Goal: Information Seeking & Learning: Learn about a topic

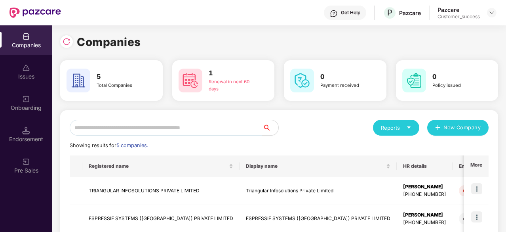
scroll to position [104, 0]
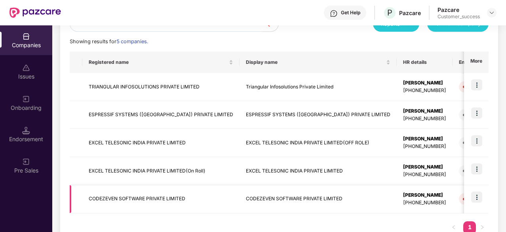
click at [182, 197] on td "CODEZEVEN SOFTWARE PRIVATE LIMITED" at bounding box center [160, 199] width 157 height 28
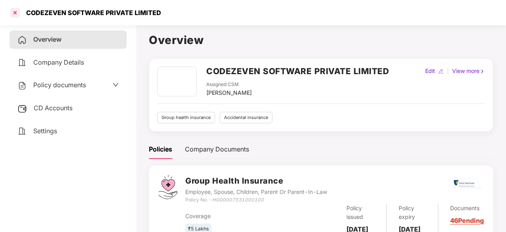
click at [13, 14] on div at bounding box center [15, 12] width 13 height 13
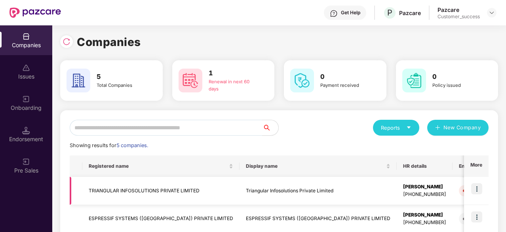
scroll to position [128, 0]
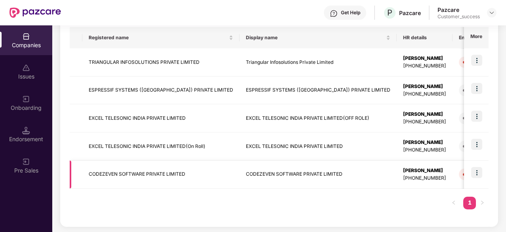
click at [482, 172] on img at bounding box center [477, 172] width 11 height 11
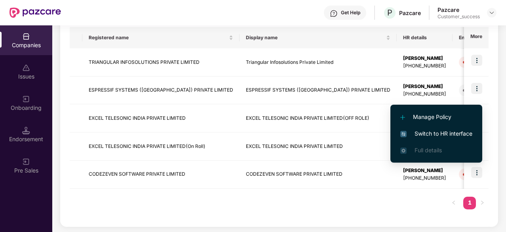
click at [443, 136] on span "Switch to HR interface" at bounding box center [437, 133] width 72 height 9
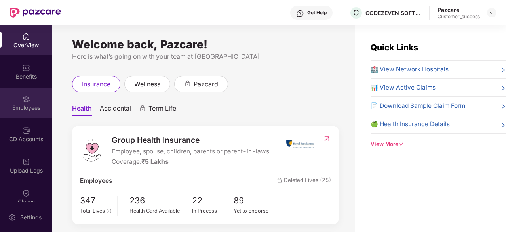
click at [28, 99] on img at bounding box center [26, 99] width 8 height 8
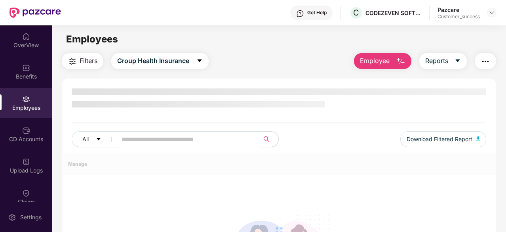
click at [153, 139] on input "text" at bounding box center [185, 139] width 127 height 12
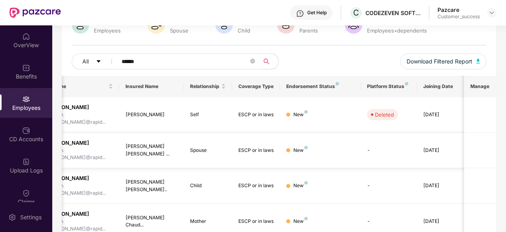
scroll to position [0, 0]
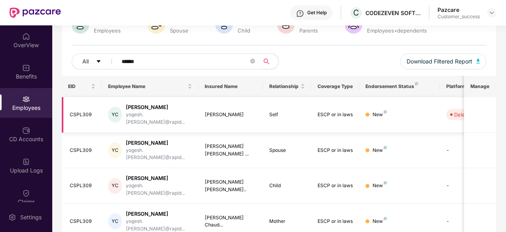
type input "******"
click at [146, 109] on div "[PERSON_NAME]" at bounding box center [159, 107] width 66 height 8
click at [74, 112] on div "CSPL309" at bounding box center [83, 115] width 26 height 8
click at [386, 111] on div "New" at bounding box center [380, 115] width 14 height 8
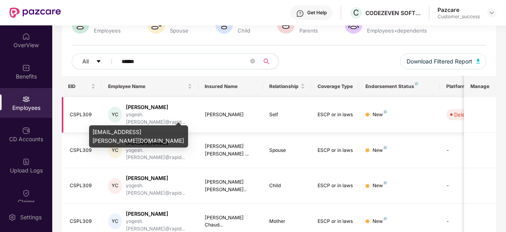
click at [158, 112] on div "yogesh.[PERSON_NAME]@rapid..." at bounding box center [159, 118] width 66 height 15
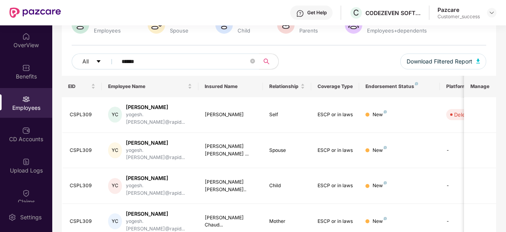
click at [23, 101] on img at bounding box center [26, 99] width 8 height 8
click at [162, 61] on input "******" at bounding box center [185, 61] width 127 height 12
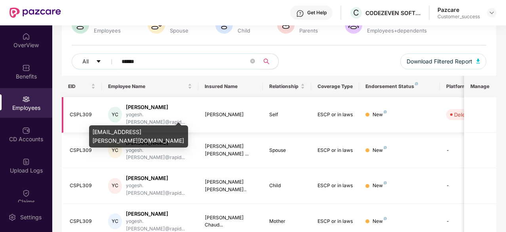
click at [151, 117] on div "yogesh.[PERSON_NAME]@rapid..." at bounding box center [159, 118] width 66 height 15
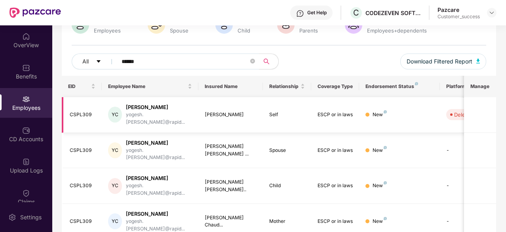
click at [70, 115] on div "CSPL309" at bounding box center [83, 115] width 26 height 8
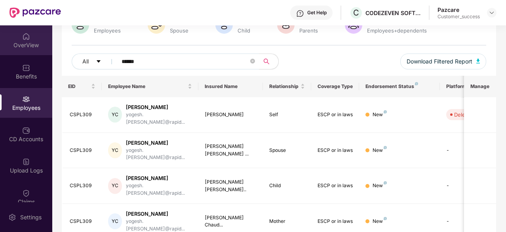
click at [34, 36] on div "OverView" at bounding box center [26, 40] width 52 height 30
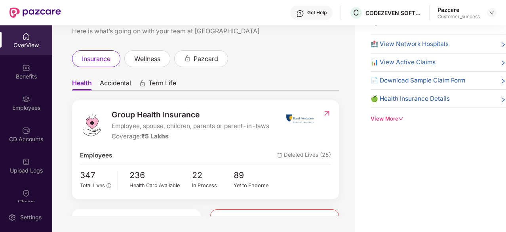
click at [20, 33] on div "OverView" at bounding box center [26, 40] width 52 height 30
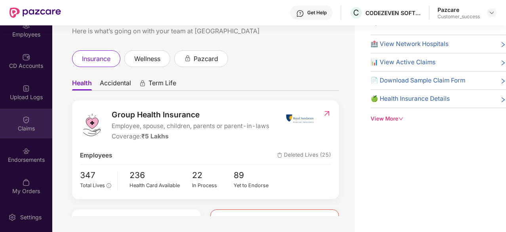
click at [25, 126] on div "Claims" at bounding box center [26, 128] width 52 height 8
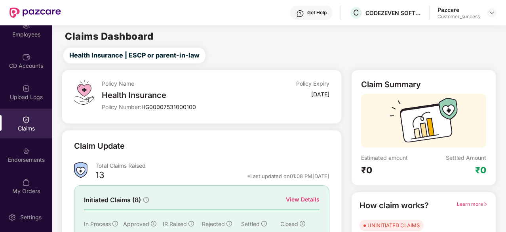
scroll to position [78, 0]
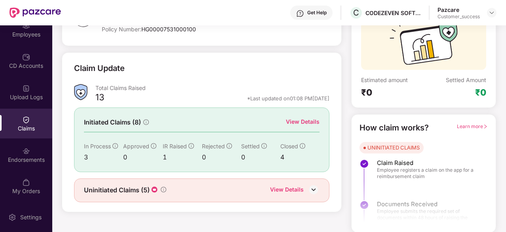
click at [315, 184] on img at bounding box center [314, 189] width 12 height 12
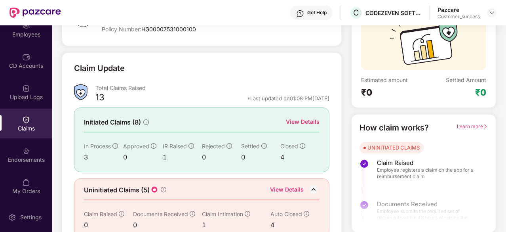
scroll to position [90, 0]
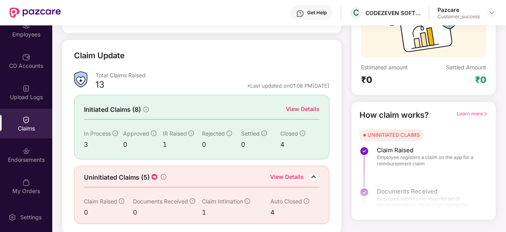
click at [273, 210] on div "4" at bounding box center [290, 212] width 39 height 10
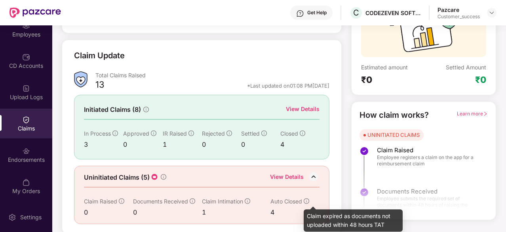
click at [305, 199] on icon "info-circle" at bounding box center [307, 201] width 6 height 6
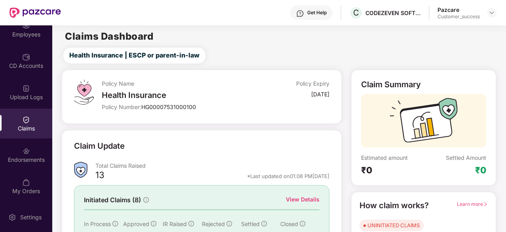
click at [302, 199] on div "View Details" at bounding box center [303, 199] width 34 height 9
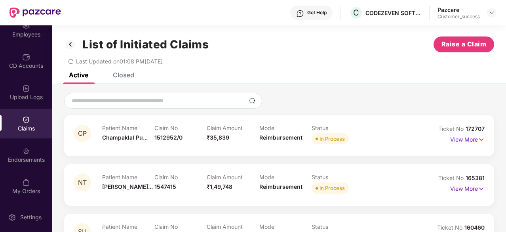
scroll to position [1, 0]
click at [119, 72] on div "List of Initiated Claims Raise a Claim Last Updated on 01:08 PM[DATE]" at bounding box center [279, 48] width 454 height 48
click at [127, 73] on div "Closed" at bounding box center [123, 75] width 21 height 8
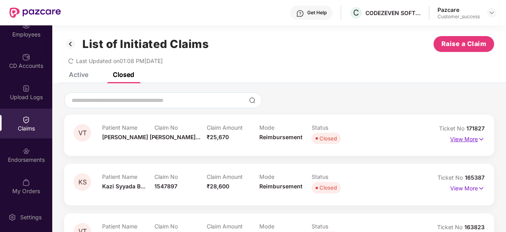
click at [481, 139] on img at bounding box center [481, 139] width 7 height 9
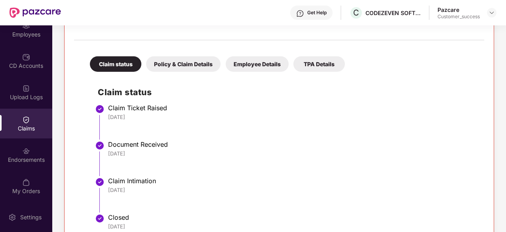
scroll to position [147, 0]
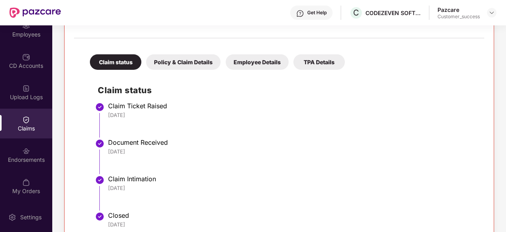
click at [200, 65] on div "Policy & Claim Details" at bounding box center [183, 61] width 74 height 15
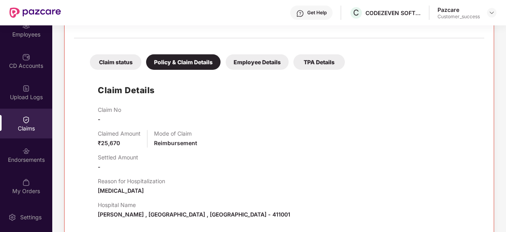
click at [244, 63] on div "Employee Details" at bounding box center [257, 61] width 63 height 15
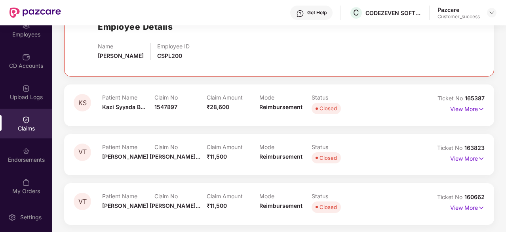
scroll to position [0, 0]
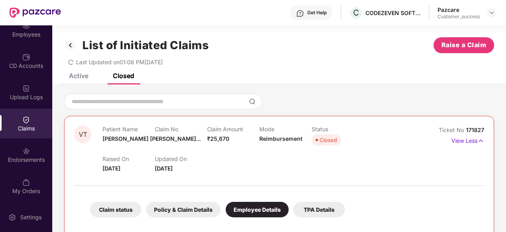
click at [80, 72] on div "List of Initiated Claims Raise a Claim Last Updated on 01:08 PM[DATE]" at bounding box center [279, 49] width 454 height 48
click at [81, 76] on div "Active" at bounding box center [78, 76] width 19 height 8
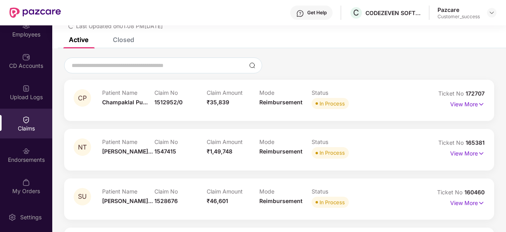
scroll to position [39, 0]
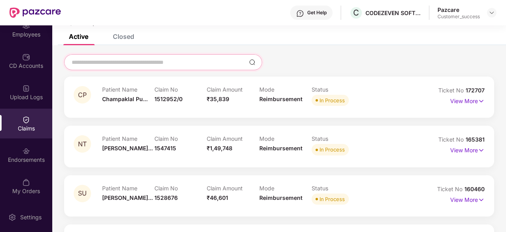
click at [178, 64] on input at bounding box center [158, 62] width 175 height 8
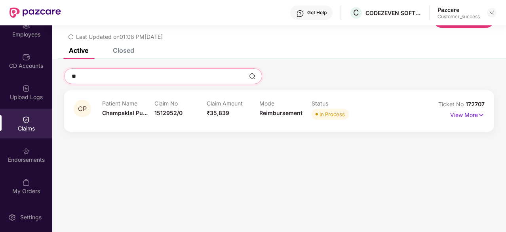
scroll to position [36, 0]
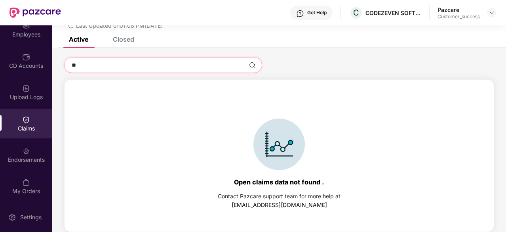
type input "*"
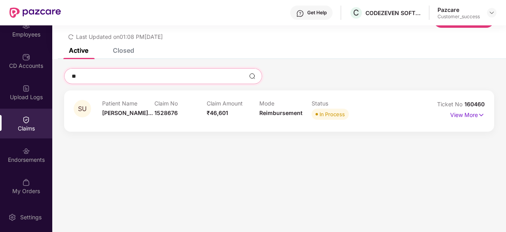
scroll to position [39, 0]
type input "*"
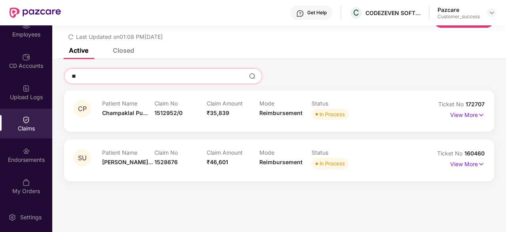
scroll to position [25, 0]
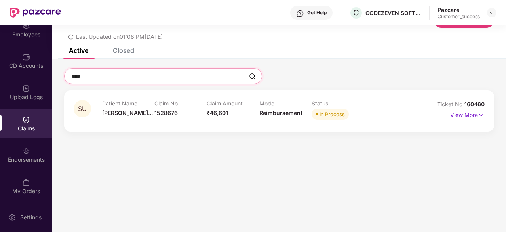
type input "****"
click at [488, 113] on div "SU Patient Name [PERSON_NAME]... Claim No 1528676 Claim Amount ₹46,601 Mode Rei…" at bounding box center [279, 110] width 430 height 41
click at [466, 114] on p "View More" at bounding box center [468, 114] width 34 height 11
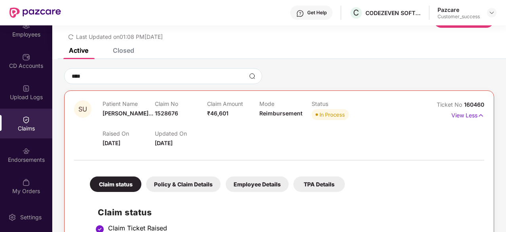
click at [315, 183] on div "TPA Details" at bounding box center [320, 183] width 52 height 15
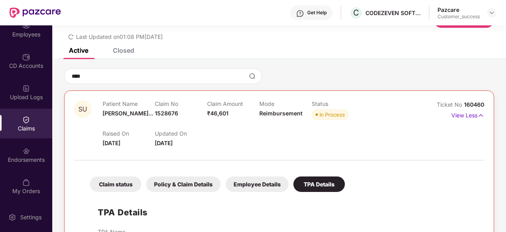
scroll to position [80, 0]
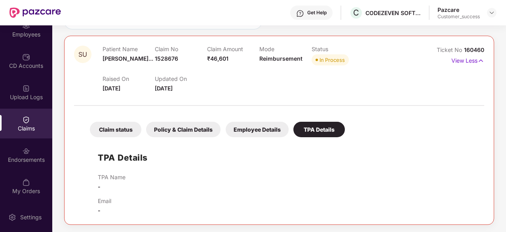
click at [266, 122] on div "Employee Details" at bounding box center [257, 129] width 63 height 15
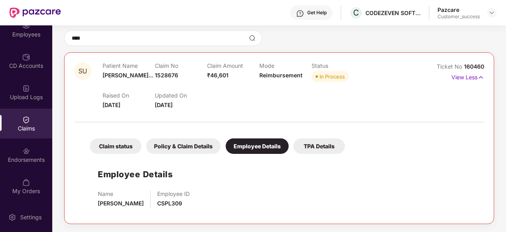
scroll to position [63, 0]
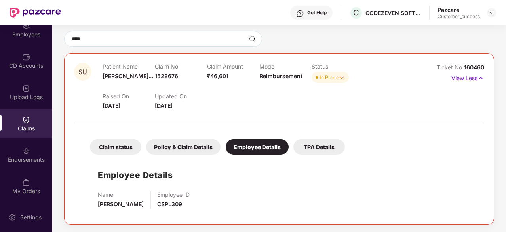
click at [250, 144] on div "Employee Details" at bounding box center [257, 146] width 63 height 15
click at [185, 150] on div "Policy & Claim Details" at bounding box center [183, 146] width 74 height 15
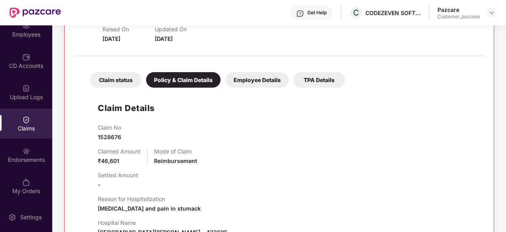
scroll to position [126, 0]
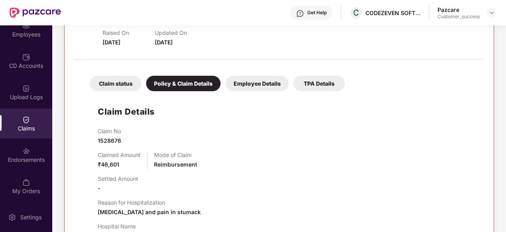
click at [122, 89] on div "Claim status" at bounding box center [116, 83] width 52 height 15
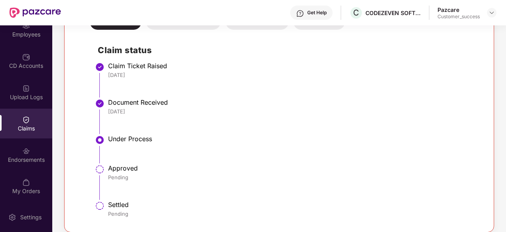
scroll to position [195, 0]
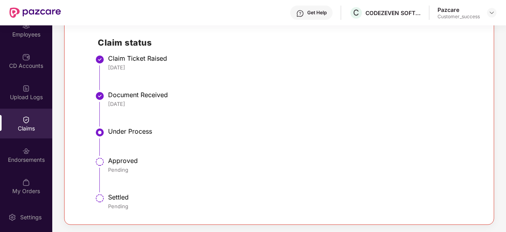
click at [100, 130] on img at bounding box center [100, 133] width 10 height 10
click at [131, 128] on div "Under Process" at bounding box center [292, 131] width 368 height 8
click at [135, 88] on li "Claim Ticket Raised [DATE]" at bounding box center [287, 75] width 379 height 36
click at [133, 99] on div "Document Received [DATE]" at bounding box center [292, 99] width 368 height 17
click at [137, 55] on div "Claim Ticket Raised" at bounding box center [292, 58] width 368 height 8
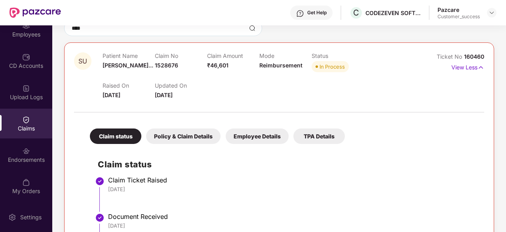
scroll to position [0, 0]
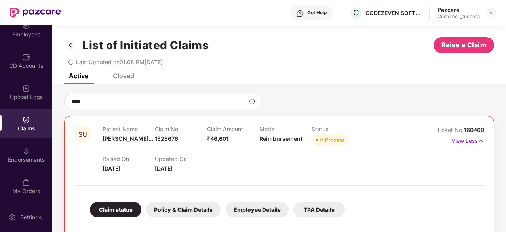
click at [299, 55] on div "Last Updated on 01:08 PM[DATE]" at bounding box center [279, 59] width 430 height 12
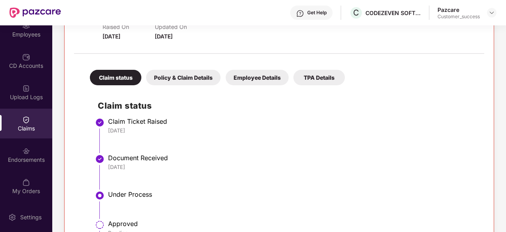
scroll to position [24, 0]
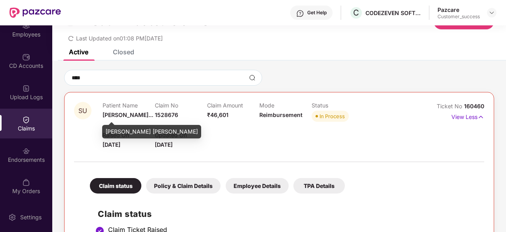
click at [135, 115] on span "[PERSON_NAME]..." at bounding box center [128, 114] width 51 height 7
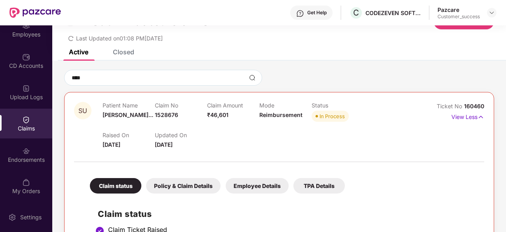
click at [170, 147] on span "[DATE]" at bounding box center [164, 144] width 18 height 7
click at [181, 189] on div "Policy & Claim Details" at bounding box center [183, 185] width 74 height 15
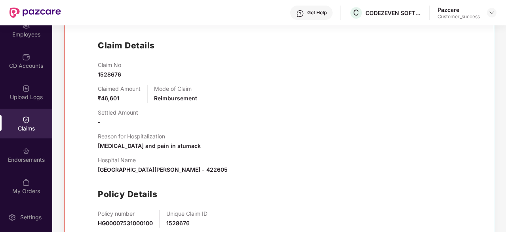
scroll to position [235, 0]
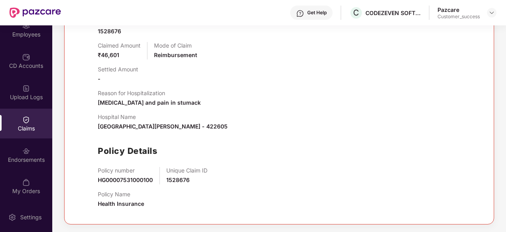
click at [134, 180] on span "HG00007531000100" at bounding box center [125, 179] width 55 height 7
click at [169, 179] on span "1528676" at bounding box center [177, 179] width 23 height 7
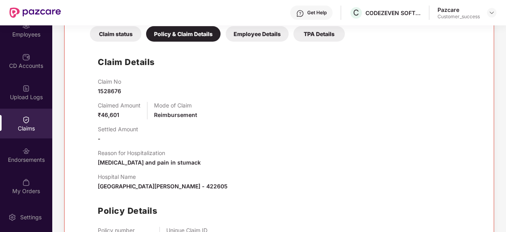
scroll to position [0, 0]
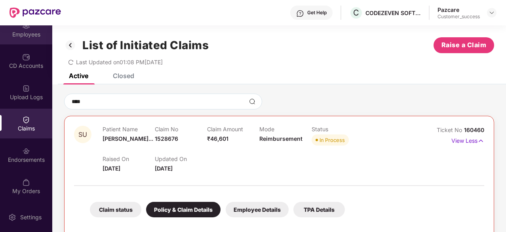
click at [27, 37] on div "Employees" at bounding box center [26, 35] width 52 height 8
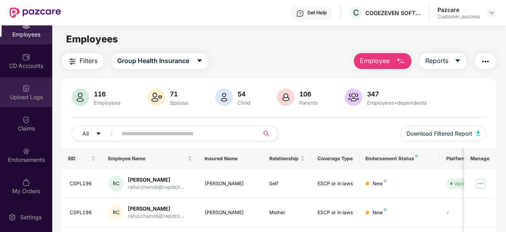
click at [29, 99] on div "Upload Logs" at bounding box center [26, 97] width 52 height 8
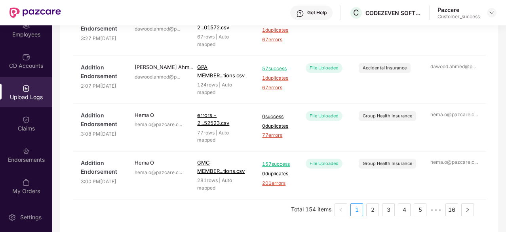
scroll to position [451, 0]
click at [21, 115] on div "Claims" at bounding box center [26, 124] width 52 height 30
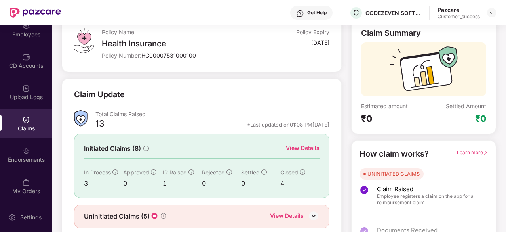
scroll to position [78, 0]
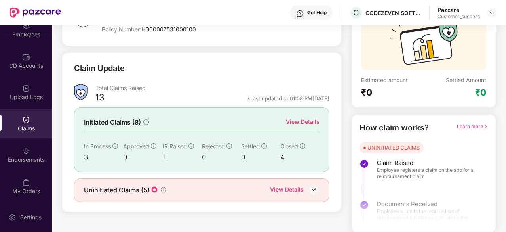
click at [398, 146] on div "UNINITIATED CLAIMS" at bounding box center [394, 147] width 52 height 8
click at [283, 157] on div "4" at bounding box center [300, 157] width 39 height 10
click at [312, 188] on img at bounding box center [314, 189] width 12 height 12
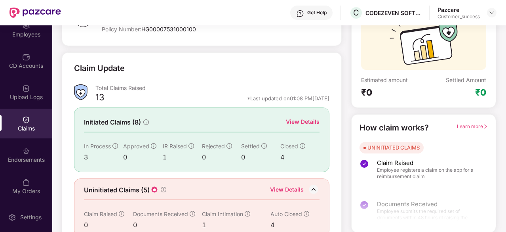
scroll to position [90, 0]
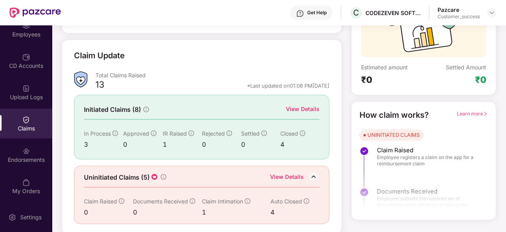
click at [84, 142] on div "3" at bounding box center [103, 144] width 39 height 10
click at [298, 106] on div "View Details" at bounding box center [303, 109] width 34 height 9
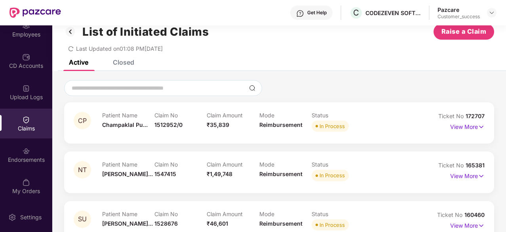
scroll to position [81, 0]
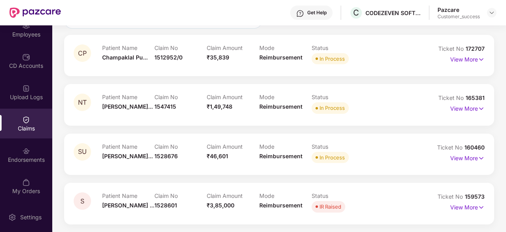
click at [386, 92] on div "NT Patient Name [PERSON_NAME]... Claim No 1547415 Claim Amount ₹1,49,748 Mode R…" at bounding box center [279, 104] width 430 height 41
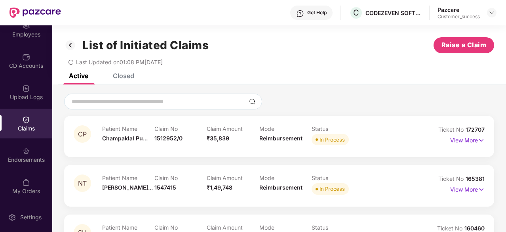
click at [491, 6] on div "Pazcare Customer_success" at bounding box center [467, 13] width 59 height 14
click at [491, 13] on img at bounding box center [492, 13] width 6 height 6
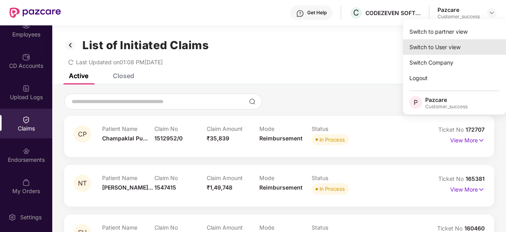
click at [447, 46] on div "Switch to User view" at bounding box center [454, 46] width 103 height 15
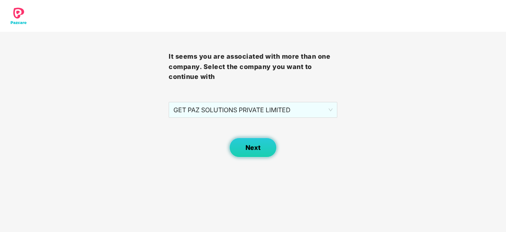
click at [254, 153] on button "Next" at bounding box center [253, 147] width 48 height 20
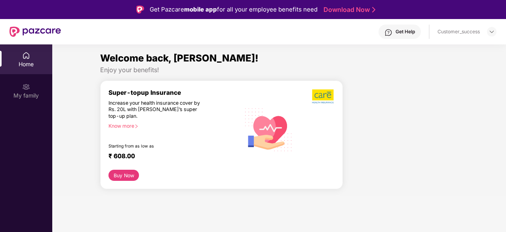
click at [487, 34] on div at bounding box center [492, 32] width 10 height 10
click at [491, 32] on img at bounding box center [492, 32] width 6 height 6
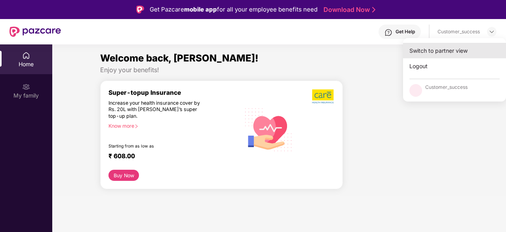
click at [445, 53] on div "Switch to partner view" at bounding box center [454, 50] width 103 height 15
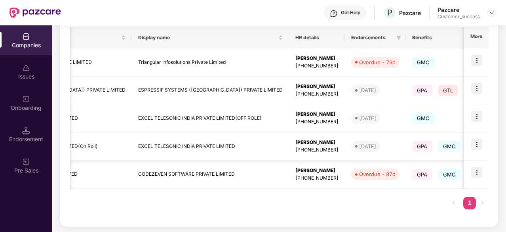
scroll to position [0, 33]
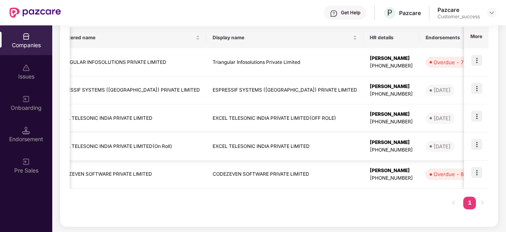
click at [144, 145] on td "EXCEL TELESONIC INDIA PRIVATE LIMITED(On Roll)" at bounding box center [127, 146] width 157 height 28
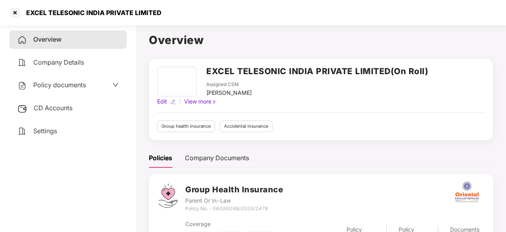
click at [86, 86] on span "Policy documents" at bounding box center [59, 85] width 53 height 8
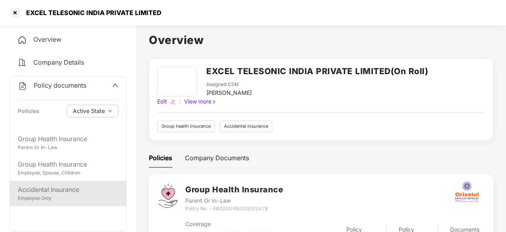
click at [49, 188] on div "Accidental Insurance" at bounding box center [68, 190] width 101 height 10
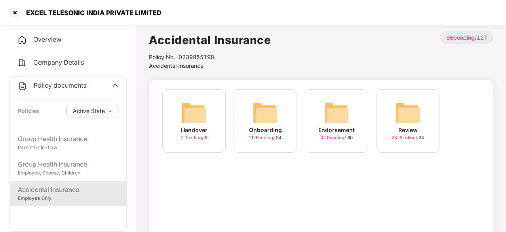
click at [318, 110] on div "Endorsement 32 Pending / 60" at bounding box center [336, 120] width 63 height 63
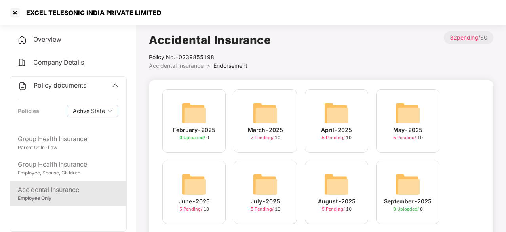
click at [333, 183] on img at bounding box center [336, 184] width 25 height 25
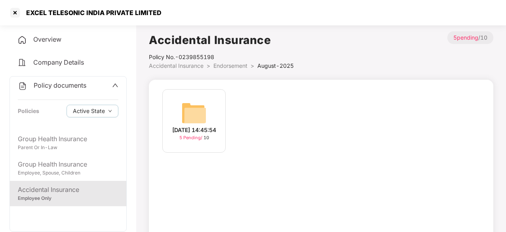
click at [190, 112] on img at bounding box center [193, 112] width 25 height 25
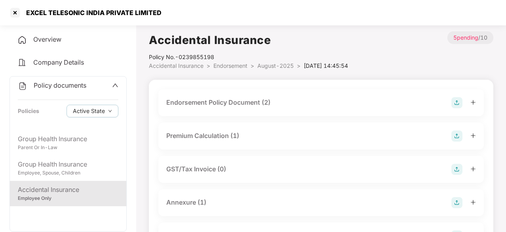
click at [218, 102] on div "Endorsement Policy Document (2)" at bounding box center [218, 102] width 104 height 10
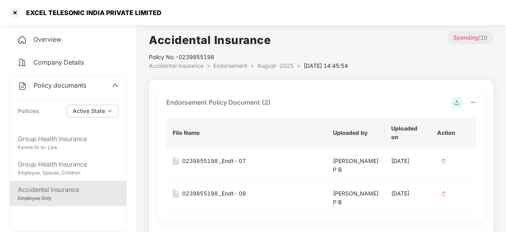
click at [69, 193] on div "Accidental Insurance" at bounding box center [68, 190] width 101 height 10
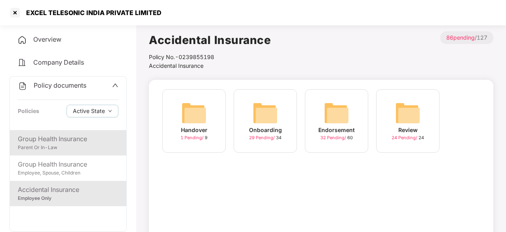
click at [45, 143] on div "Group Health Insurance" at bounding box center [68, 139] width 101 height 10
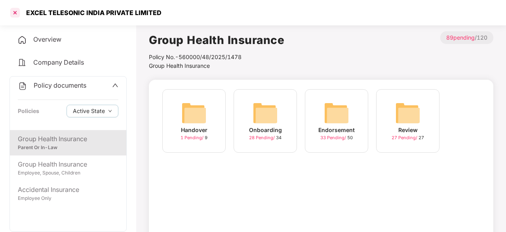
click at [11, 13] on div at bounding box center [15, 12] width 13 height 13
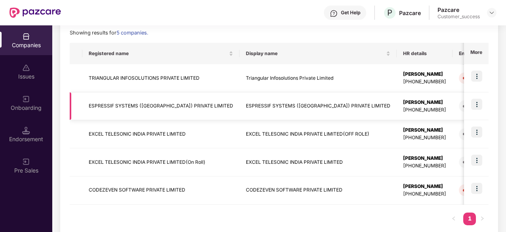
scroll to position [114, 0]
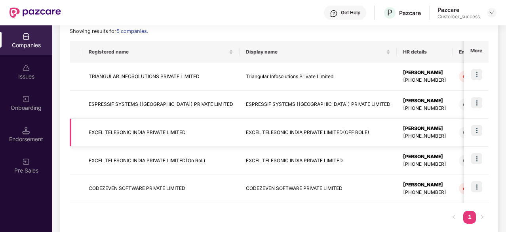
click at [150, 130] on td "EXCEL TELESONIC INDIA PRIVATE LIMITED" at bounding box center [160, 132] width 157 height 28
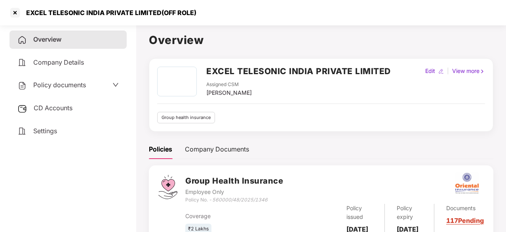
click at [84, 88] on span "Policy documents" at bounding box center [59, 85] width 53 height 8
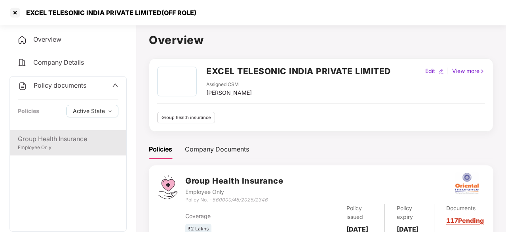
click at [59, 133] on div "Group Health Insurance Employee Only" at bounding box center [68, 142] width 116 height 25
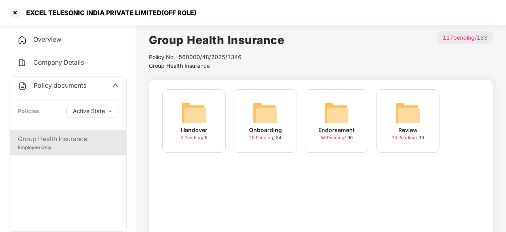
click at [352, 112] on div "Endorsement 56 Pending / 90" at bounding box center [336, 120] width 63 height 63
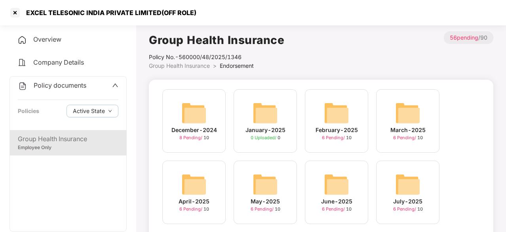
click at [351, 118] on div "February-2025 6 Pending / 10" at bounding box center [336, 120] width 63 height 63
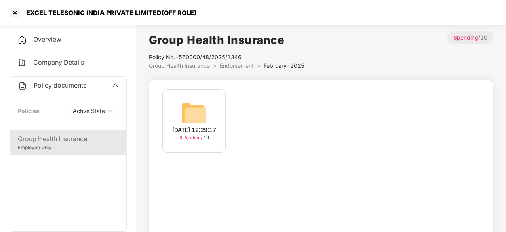
click at [192, 115] on img at bounding box center [193, 112] width 25 height 25
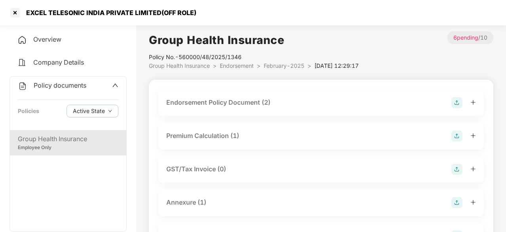
click at [217, 107] on div "Endorsement Policy Document (2)" at bounding box center [218, 102] width 104 height 10
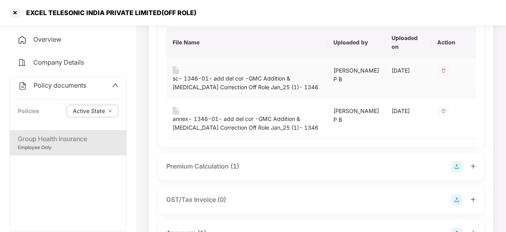
scroll to position [97, 0]
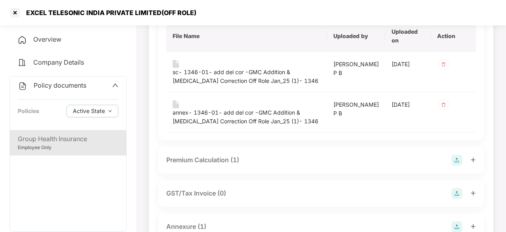
click at [215, 157] on div "Premium Calculation (1)" at bounding box center [202, 160] width 73 height 10
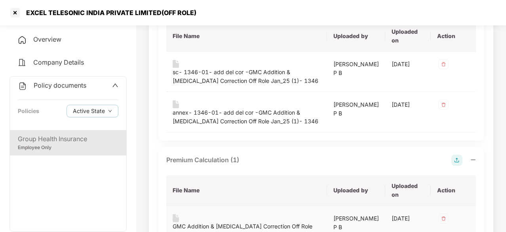
click at [226, 222] on div "GMC Addition & [MEDICAL_DATA] Correction Off Role Jan_25" at bounding box center [247, 230] width 148 height 17
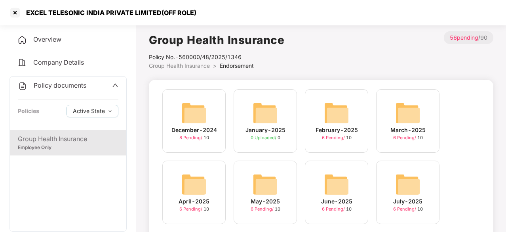
click at [415, 115] on img at bounding box center [407, 112] width 25 height 25
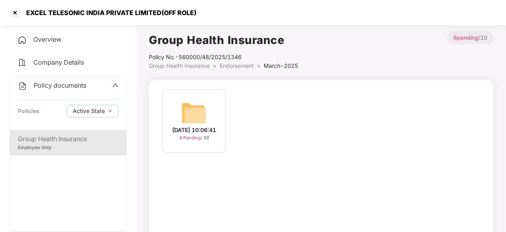
click at [190, 121] on img at bounding box center [193, 112] width 25 height 25
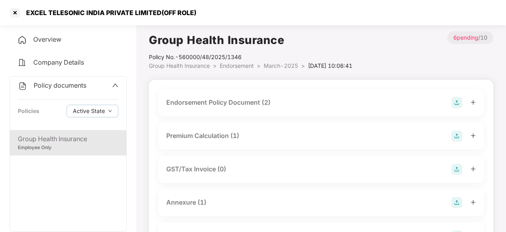
click at [200, 136] on div "Premium Calculation (1)" at bounding box center [202, 136] width 73 height 10
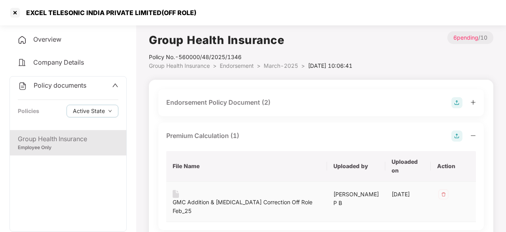
click at [208, 198] on div "GMC Addition & [MEDICAL_DATA] Correction Off Role Feb_25" at bounding box center [247, 206] width 148 height 17
click at [212, 198] on div "GMC Addition & [MEDICAL_DATA] Correction Off Role Feb_25" at bounding box center [247, 206] width 148 height 17
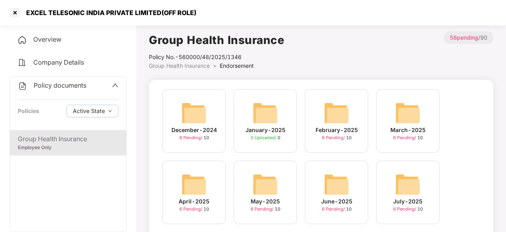
click at [204, 194] on img at bounding box center [193, 184] width 25 height 25
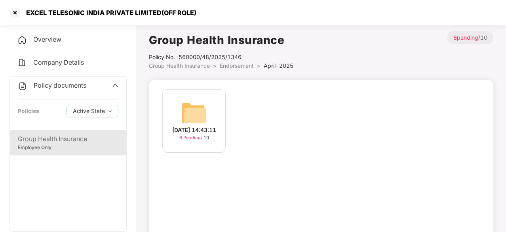
click at [196, 120] on img at bounding box center [193, 112] width 25 height 25
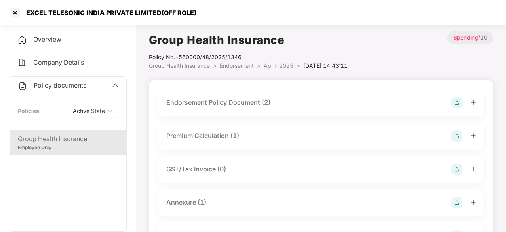
click at [225, 101] on div "Endorsement Policy Document (2)" at bounding box center [218, 102] width 104 height 10
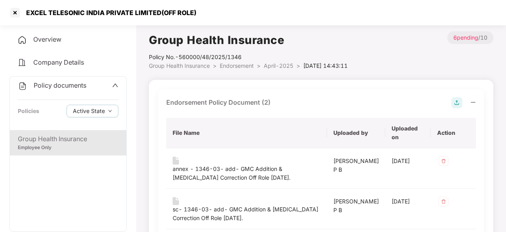
click at [225, 101] on div "Endorsement Policy Document (2)" at bounding box center [218, 102] width 104 height 10
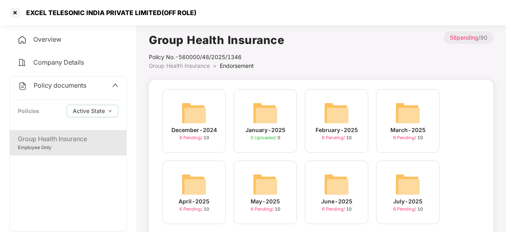
click at [199, 183] on img at bounding box center [193, 184] width 25 height 25
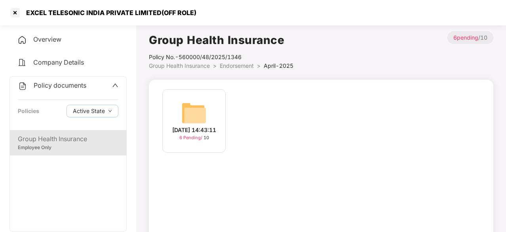
click at [194, 120] on img at bounding box center [193, 112] width 25 height 25
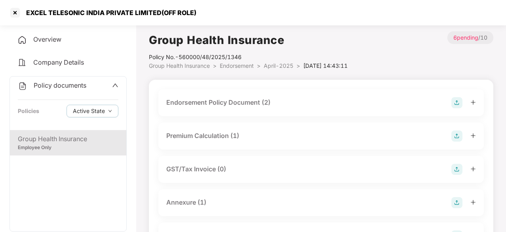
click at [210, 105] on div "Endorsement Policy Document (2)" at bounding box center [218, 102] width 104 height 10
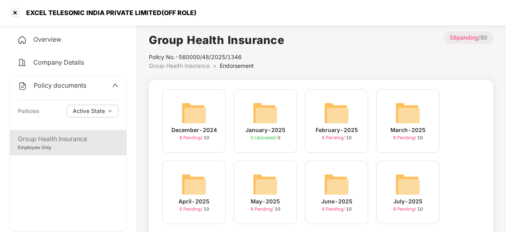
click at [259, 195] on img at bounding box center [265, 184] width 25 height 25
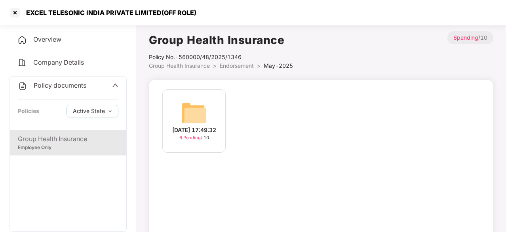
click at [192, 100] on img at bounding box center [193, 112] width 25 height 25
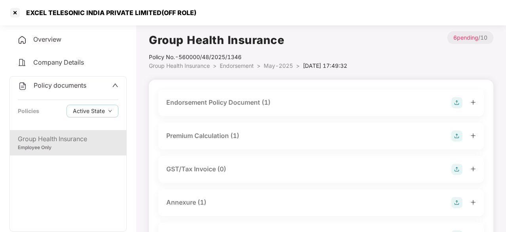
click at [188, 105] on div "Endorsement Policy Document (1)" at bounding box center [218, 102] width 104 height 10
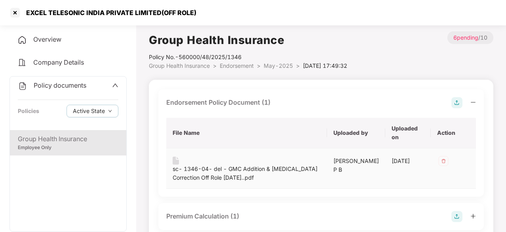
click at [208, 170] on div "sc- 1346-04- del - GMC Addition & [MEDICAL_DATA] Correction Off Role [DATE]..pdf" at bounding box center [247, 172] width 148 height 17
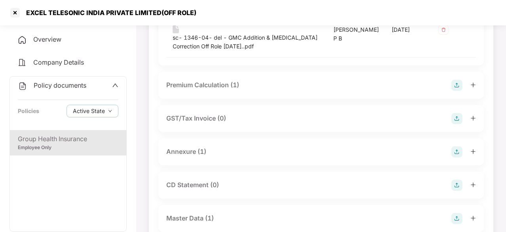
scroll to position [189, 0]
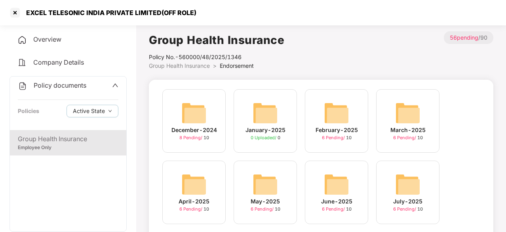
click at [329, 192] on img at bounding box center [336, 184] width 25 height 25
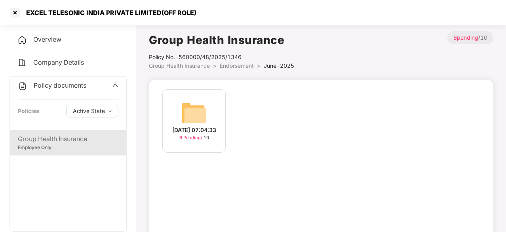
click at [192, 115] on img at bounding box center [193, 112] width 25 height 25
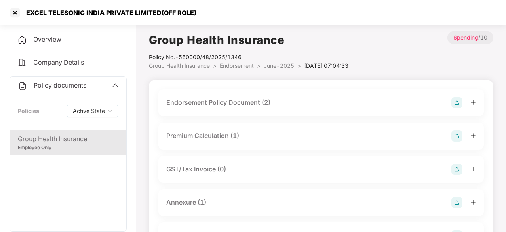
click at [191, 202] on div "Annexure (1)" at bounding box center [186, 202] width 40 height 10
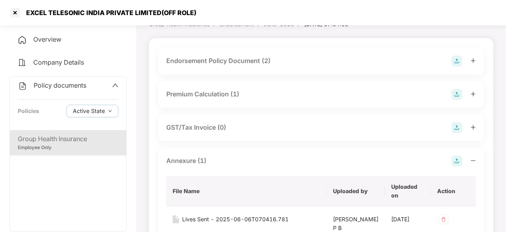
scroll to position [41, 0]
click at [204, 96] on div "Premium Calculation (1)" at bounding box center [202, 95] width 73 height 10
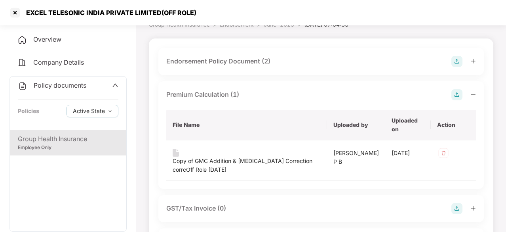
scroll to position [0, 0]
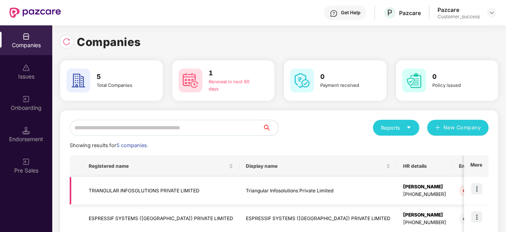
scroll to position [128, 0]
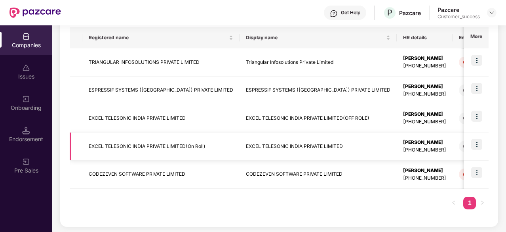
click at [170, 145] on td "EXCEL TELESONIC INDIA PRIVATE LIMITED(On Roll)" at bounding box center [160, 146] width 157 height 28
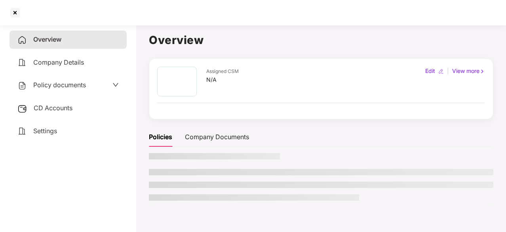
click at [83, 84] on span "Policy documents" at bounding box center [59, 85] width 53 height 8
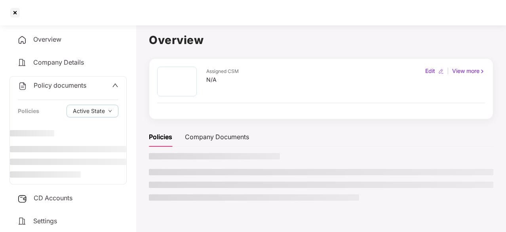
click at [48, 198] on span "CD Accounts" at bounding box center [53, 198] width 39 height 8
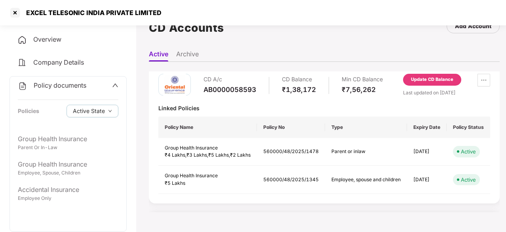
scroll to position [8, 0]
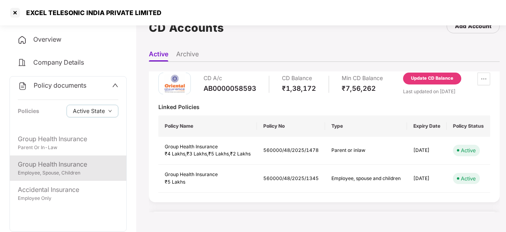
click at [32, 167] on div "Group Health Insurance" at bounding box center [68, 164] width 101 height 10
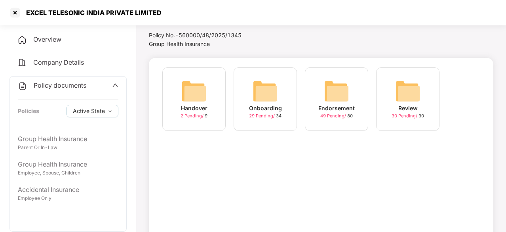
click at [337, 86] on img at bounding box center [336, 90] width 25 height 25
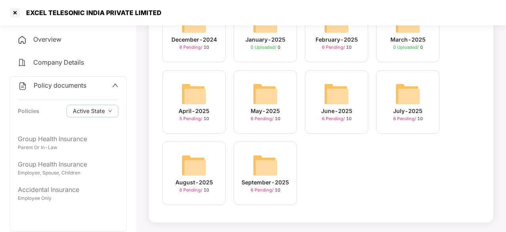
click at [257, 158] on img at bounding box center [265, 165] width 25 height 25
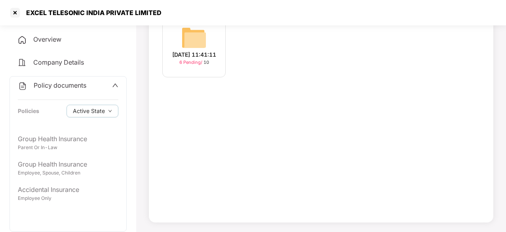
scroll to position [75, 0]
click at [191, 36] on img at bounding box center [193, 37] width 25 height 25
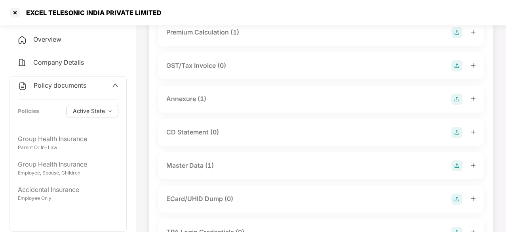
scroll to position [104, 0]
click at [189, 165] on div "Master Data (1)" at bounding box center [190, 165] width 48 height 10
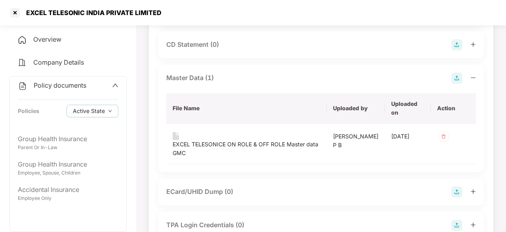
scroll to position [192, 0]
click at [238, 142] on div "EXCEL TELESONICE ON ROLE & OFF ROLE Master data GMC" at bounding box center [247, 147] width 148 height 17
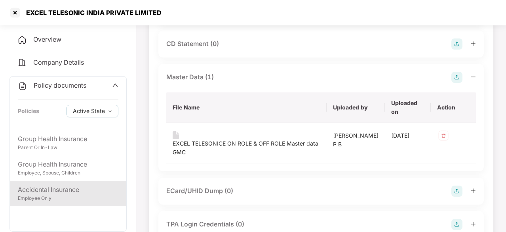
click at [47, 192] on div "Accidental Insurance" at bounding box center [68, 190] width 101 height 10
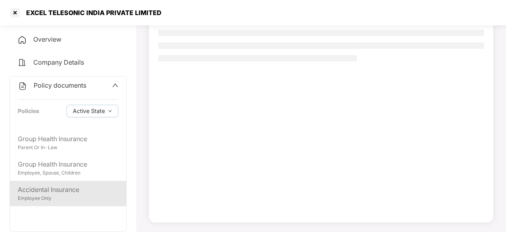
scroll to position [75, 0]
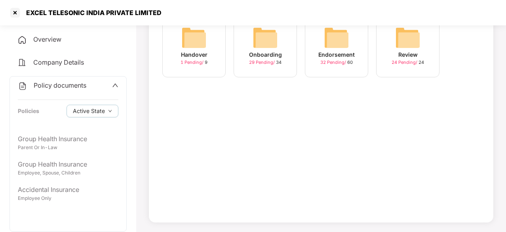
click at [333, 29] on img at bounding box center [336, 37] width 25 height 25
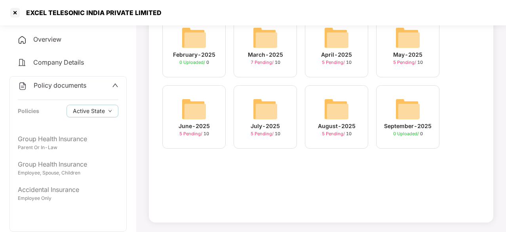
click at [354, 183] on div "February-2025 0 Uploaded / 0 March-2025 7 Pending / [DATE]-2025 5 Pending / [DA…" at bounding box center [321, 113] width 345 height 218
click at [345, 110] on img at bounding box center [336, 108] width 25 height 25
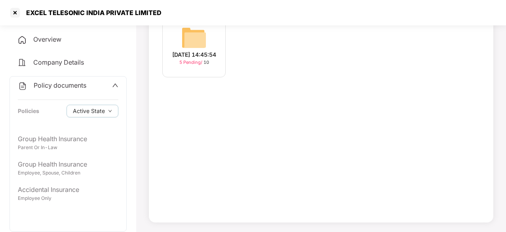
click at [200, 38] on img at bounding box center [193, 37] width 25 height 25
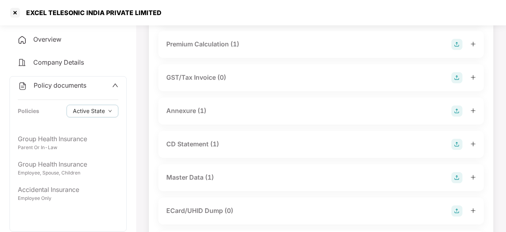
scroll to position [92, 0]
click at [195, 139] on div "CD Statement (1)" at bounding box center [192, 144] width 53 height 10
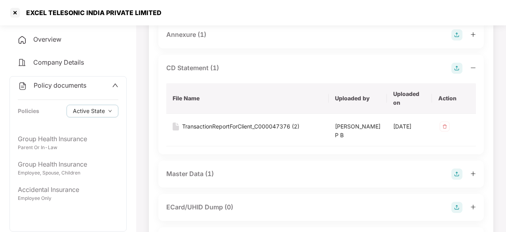
scroll to position [168, 0]
click at [210, 124] on div "TransactionReportForClient_C000047376 (2)" at bounding box center [240, 126] width 117 height 9
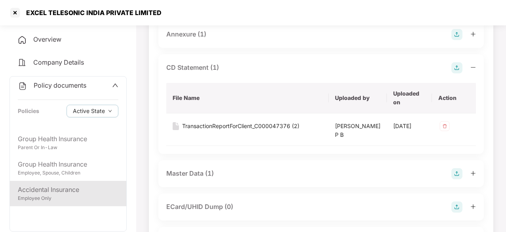
click at [99, 192] on div "Accidental Insurance" at bounding box center [68, 190] width 101 height 10
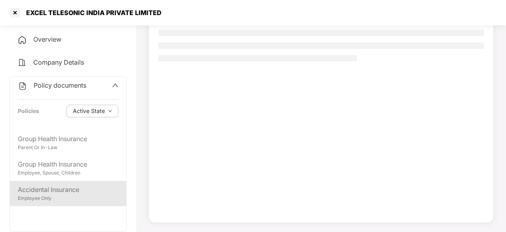
scroll to position [75, 0]
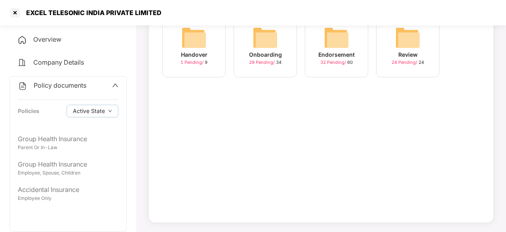
click at [344, 47] on img at bounding box center [336, 37] width 25 height 25
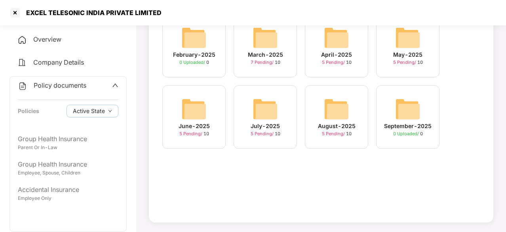
click at [338, 106] on img at bounding box center [336, 108] width 25 height 25
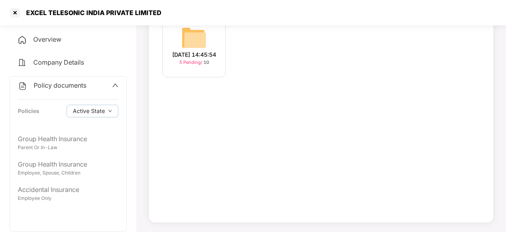
click at [184, 33] on img at bounding box center [193, 37] width 25 height 25
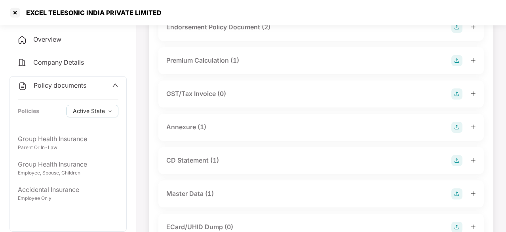
scroll to position [168, 0]
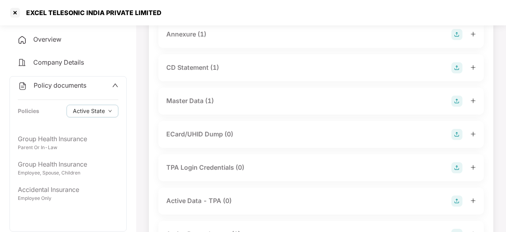
click at [195, 99] on div "Master Data (1)" at bounding box center [190, 101] width 48 height 10
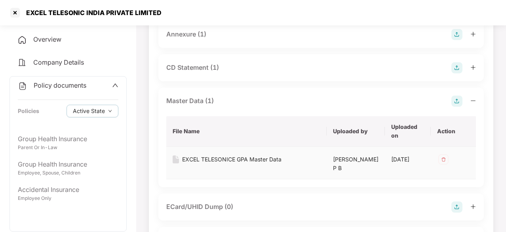
click at [236, 161] on div "EXCEL TELESONICE GPA Master Data" at bounding box center [231, 159] width 99 height 9
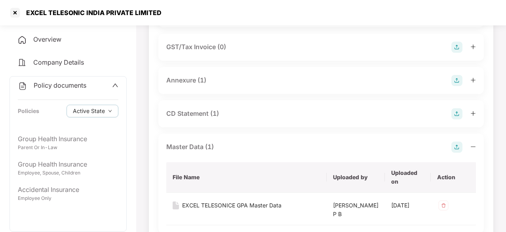
scroll to position [122, 0]
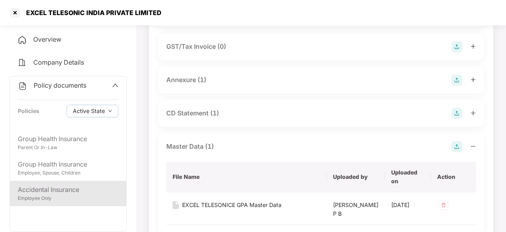
click at [52, 187] on div "Accidental Insurance" at bounding box center [68, 190] width 101 height 10
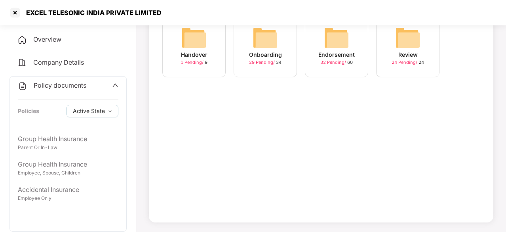
click at [330, 41] on img at bounding box center [336, 37] width 25 height 25
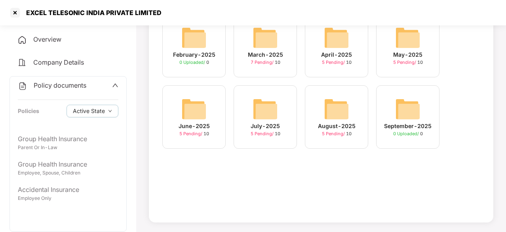
click at [258, 33] on img at bounding box center [265, 37] width 25 height 25
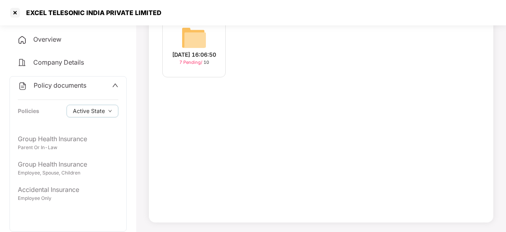
click at [194, 31] on img at bounding box center [193, 37] width 25 height 25
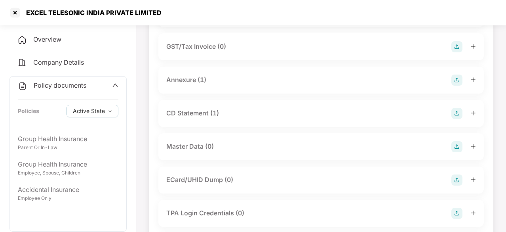
scroll to position [0, 0]
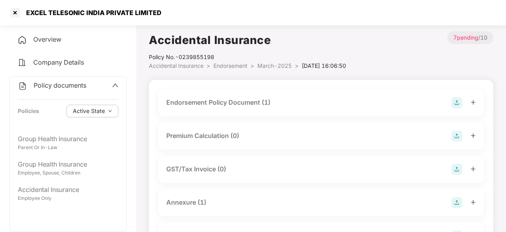
click at [217, 101] on div "Endorsement Policy Document (1)" at bounding box center [218, 102] width 104 height 10
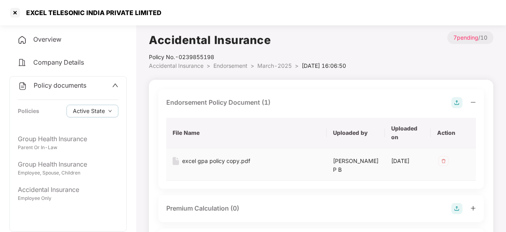
click at [220, 162] on div "excel gpa policy copy.pdf" at bounding box center [216, 161] width 68 height 9
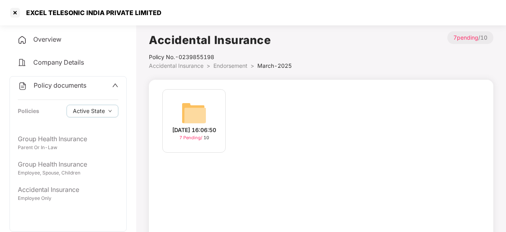
scroll to position [75, 0]
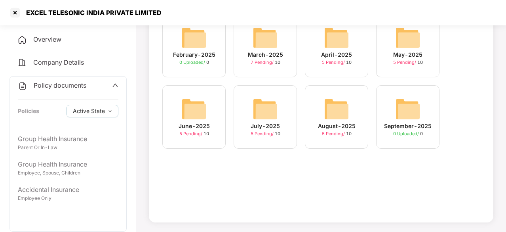
click at [339, 43] on img at bounding box center [336, 37] width 25 height 25
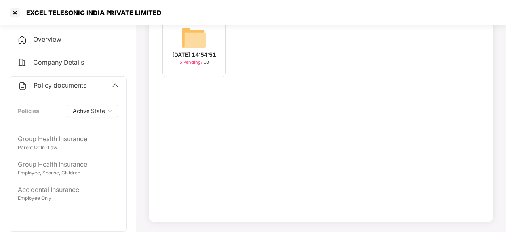
click at [201, 35] on img at bounding box center [193, 37] width 25 height 25
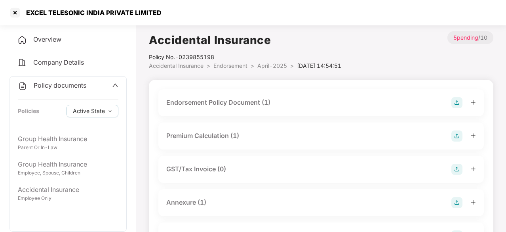
click at [196, 101] on div "Endorsement Policy Document (1)" at bounding box center [218, 102] width 104 height 10
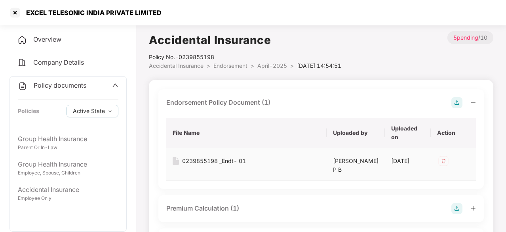
click at [207, 160] on div "0239855198 _Endt- 01" at bounding box center [214, 161] width 64 height 9
click at [212, 159] on div "0239855198 _Endt- 01" at bounding box center [214, 161] width 64 height 9
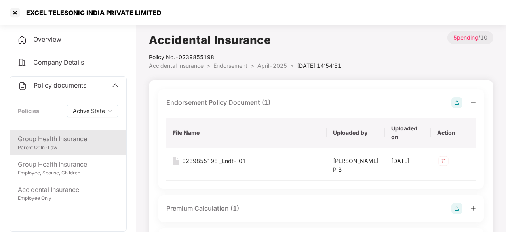
click at [53, 145] on div "Parent Or In-Law" at bounding box center [68, 148] width 101 height 8
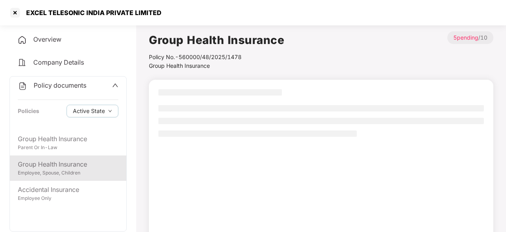
click at [53, 169] on div "Employee, Spouse, Children" at bounding box center [68, 173] width 101 height 8
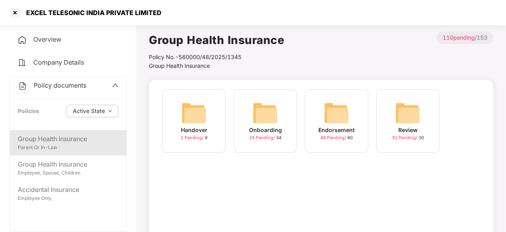
click at [40, 137] on div "Group Health Insurance" at bounding box center [68, 139] width 101 height 10
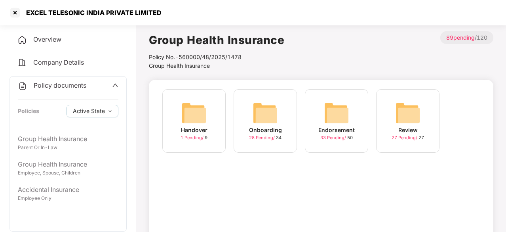
click at [418, 109] on img at bounding box center [407, 112] width 25 height 25
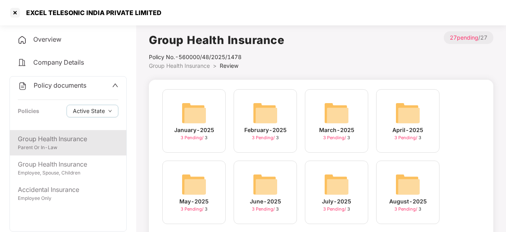
click at [33, 147] on div "Parent Or In-Law" at bounding box center [68, 148] width 101 height 8
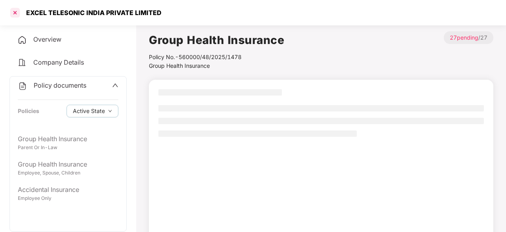
click at [16, 12] on div at bounding box center [15, 12] width 13 height 13
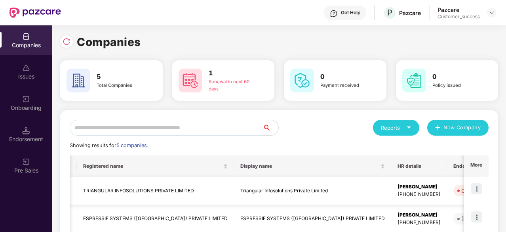
scroll to position [127, 0]
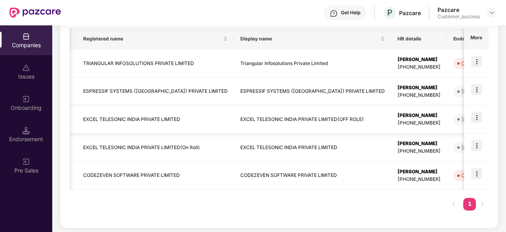
click at [143, 119] on td "EXCEL TELESONIC INDIA PRIVATE LIMITED" at bounding box center [155, 119] width 157 height 28
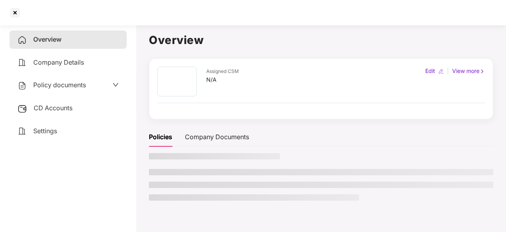
click at [43, 82] on span "Policy documents" at bounding box center [59, 85] width 53 height 8
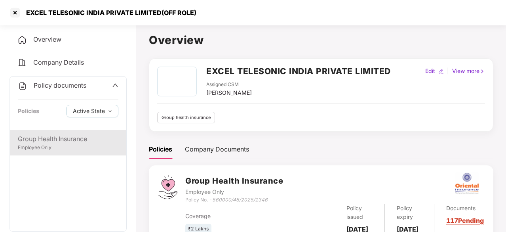
click at [59, 148] on div "Employee Only" at bounding box center [68, 148] width 101 height 8
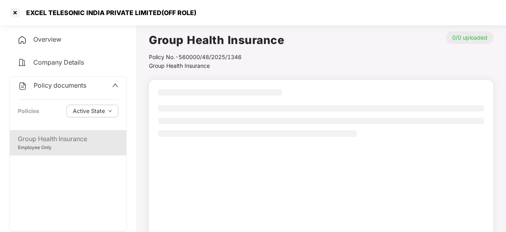
click at [59, 137] on div "Group Health Insurance" at bounding box center [68, 139] width 101 height 10
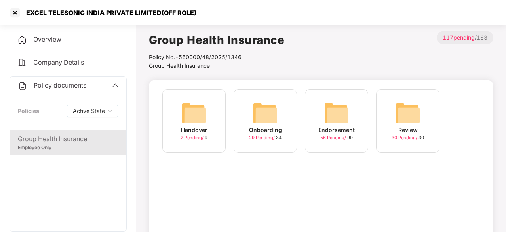
click at [349, 120] on img at bounding box center [336, 112] width 25 height 25
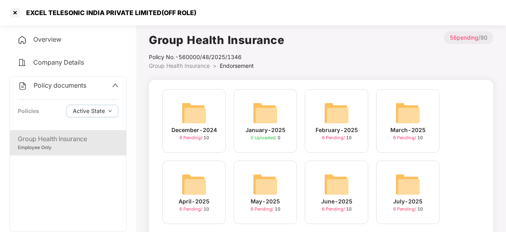
scroll to position [90, 0]
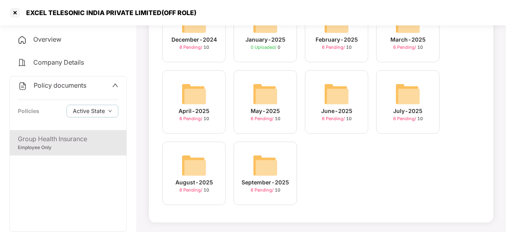
click at [271, 155] on img at bounding box center [265, 165] width 25 height 25
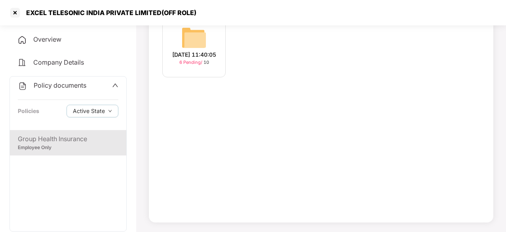
click at [197, 38] on img at bounding box center [193, 37] width 25 height 25
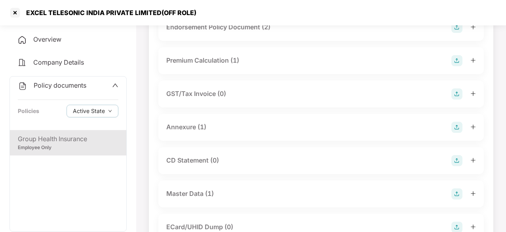
scroll to position [0, 0]
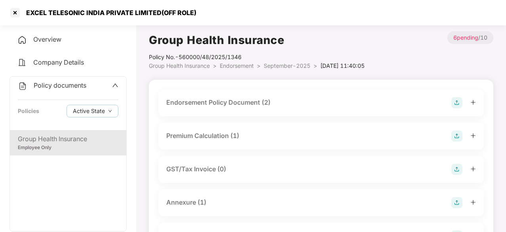
click at [224, 99] on div "Endorsement Policy Document (2)" at bounding box center [218, 102] width 104 height 10
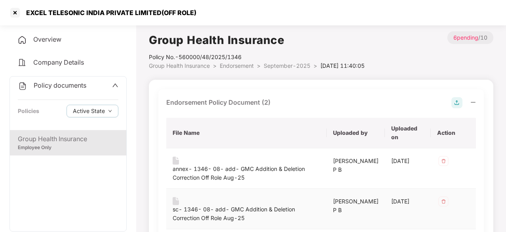
click at [216, 206] on div "sc- 1346- 08- add- GMC Addition & Deletion Correction Off Role Aug-25" at bounding box center [247, 213] width 148 height 17
click at [233, 211] on div "sc- 1346- 08- add- GMC Addition & Deletion Correction Off Role Aug-25" at bounding box center [247, 213] width 148 height 17
click at [216, 211] on div "sc- 1346- 08- add- GMC Addition & Deletion Correction Off Role Aug-25" at bounding box center [247, 213] width 148 height 17
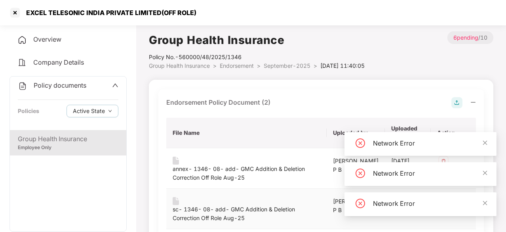
click at [233, 210] on div "sc- 1346- 08- add- GMC Addition & Deletion Correction Off Role Aug-25" at bounding box center [247, 213] width 148 height 17
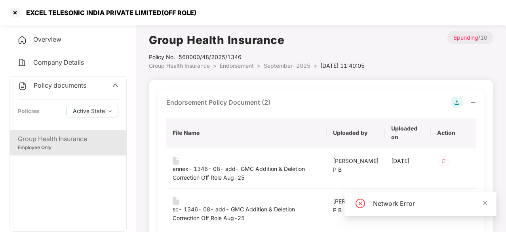
click at [311, 110] on div "Endorsement Policy Document (2) File Name Uploaded by Uploaded on Action annex-…" at bounding box center [321, 163] width 326 height 148
click at [214, 210] on div "sc- 1346- 08- add- GMC Addition & Deletion Correction Off Role Aug-25" at bounding box center [247, 213] width 148 height 17
click at [239, 204] on div "sc- 1346- 08- add- GMC Addition & Deletion Correction Off Role Aug-25" at bounding box center [247, 209] width 148 height 25
click at [240, 209] on div "sc- 1346- 08- add- GMC Addition & Deletion Correction Off Role Aug-25" at bounding box center [247, 213] width 148 height 17
click at [311, 120] on th "File Name" at bounding box center [246, 133] width 160 height 31
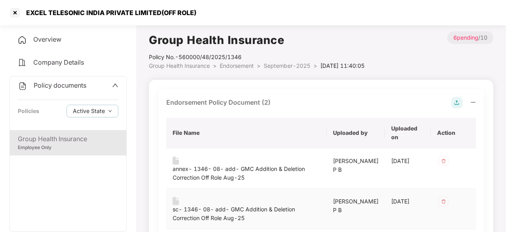
click at [220, 206] on div "sc- 1346- 08- add- GMC Addition & Deletion Correction Off Role Aug-25" at bounding box center [247, 213] width 148 height 17
click at [17, 10] on div at bounding box center [15, 12] width 13 height 13
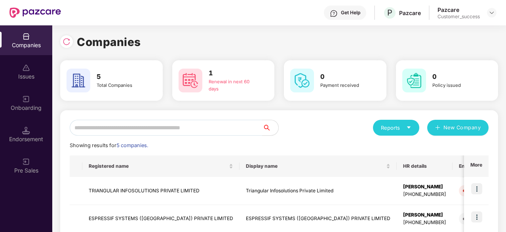
scroll to position [128, 0]
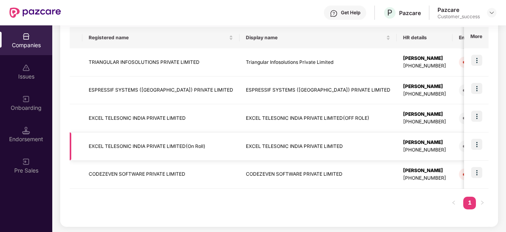
click at [180, 146] on td "EXCEL TELESONIC INDIA PRIVATE LIMITED(On Roll)" at bounding box center [160, 146] width 157 height 28
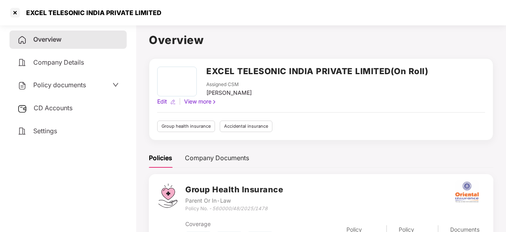
click at [69, 85] on span "Policy documents" at bounding box center [59, 85] width 53 height 8
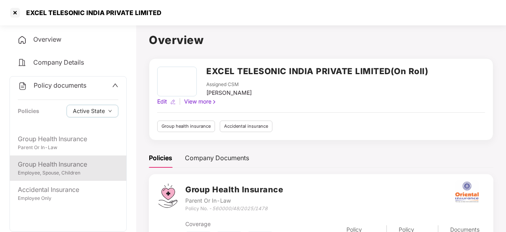
click at [50, 168] on div "Group Health Insurance" at bounding box center [68, 164] width 101 height 10
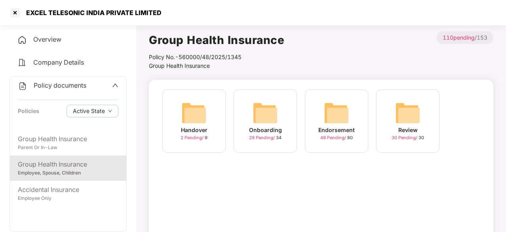
click at [353, 123] on div "Endorsement 49 Pending / 80" at bounding box center [336, 120] width 63 height 63
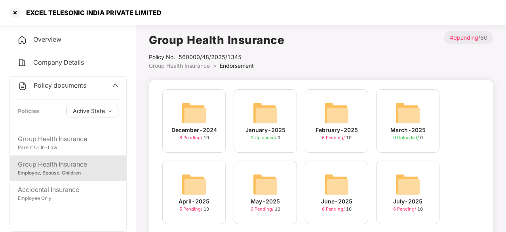
scroll to position [90, 0]
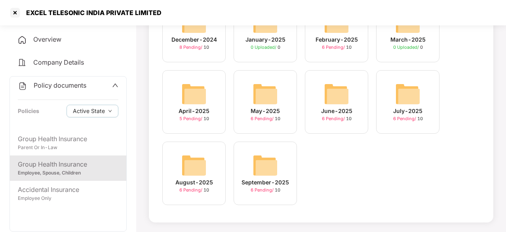
click at [281, 168] on div "September-2025 6 Pending / 10" at bounding box center [265, 172] width 63 height 63
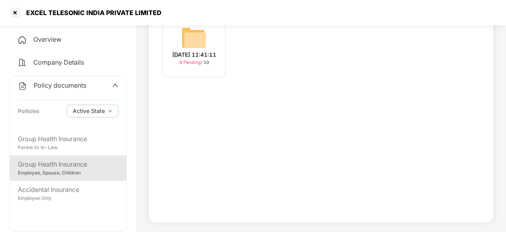
click at [199, 53] on div "[DATE] 11:41:11" at bounding box center [194, 54] width 44 height 9
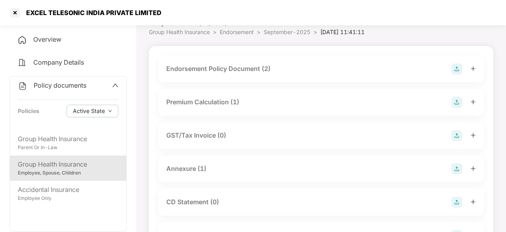
scroll to position [33, 0]
click at [237, 67] on div "Endorsement Policy Document (2)" at bounding box center [218, 69] width 104 height 10
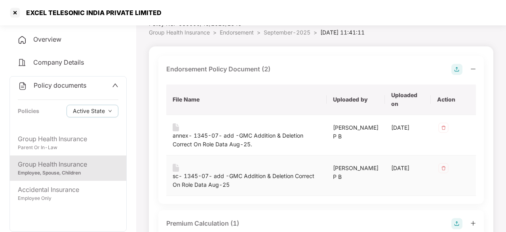
click at [215, 176] on div "sc- 1345-07- add -GMC Addition & Deletion Correct On Role Data Aug-25" at bounding box center [247, 180] width 148 height 17
click at [267, 193] on td "sc- 1345-07- add -GMC Addition & Deletion Correct On Role Data Aug-25" at bounding box center [246, 175] width 160 height 40
click at [69, 170] on div "Employee, Spouse, Children" at bounding box center [68, 173] width 101 height 8
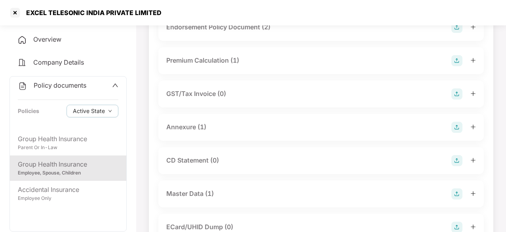
scroll to position [22, 0]
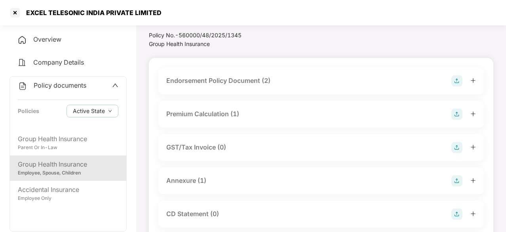
click at [246, 80] on div "Endorsement Policy Document (2)" at bounding box center [218, 81] width 104 height 10
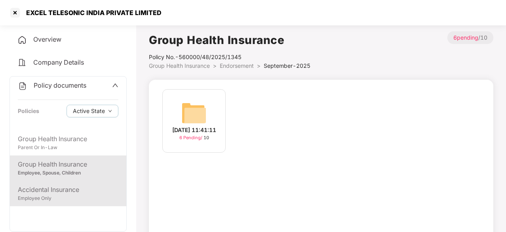
click at [48, 194] on div "Accidental Insurance" at bounding box center [68, 190] width 101 height 10
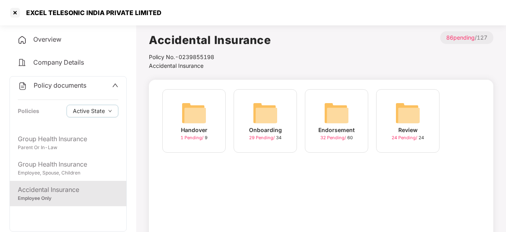
click at [327, 108] on img at bounding box center [336, 112] width 25 height 25
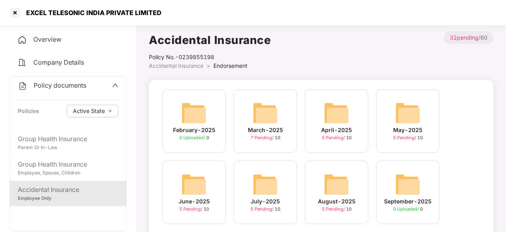
click at [327, 108] on img at bounding box center [336, 112] width 25 height 25
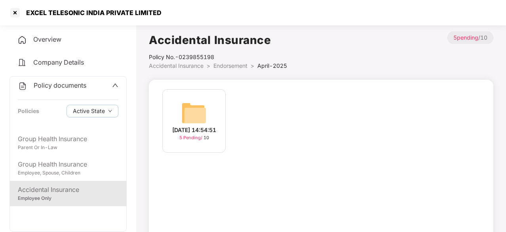
click at [61, 187] on div "Accidental Insurance" at bounding box center [68, 190] width 101 height 10
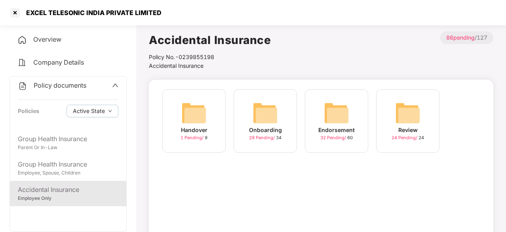
click at [349, 123] on img at bounding box center [336, 112] width 25 height 25
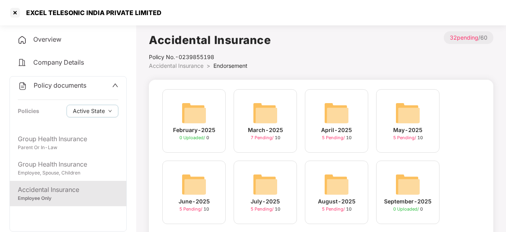
click at [387, 180] on div "September-2025 0 Uploaded / 0" at bounding box center [407, 191] width 63 height 63
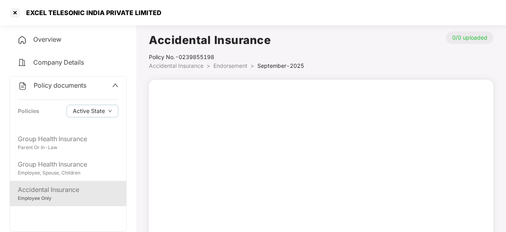
click at [60, 193] on div "Accidental Insurance" at bounding box center [68, 190] width 101 height 10
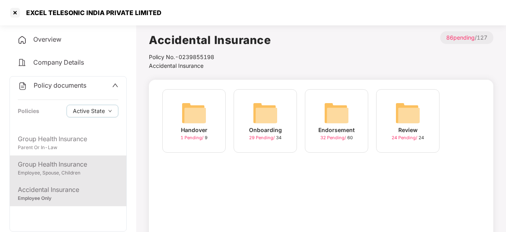
click at [62, 160] on div "Group Health Insurance" at bounding box center [68, 164] width 101 height 10
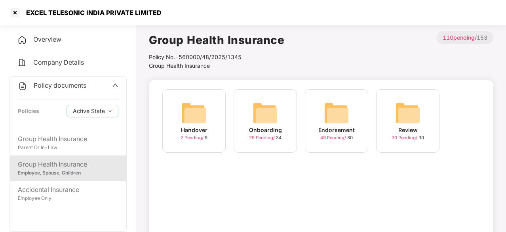
click at [342, 119] on img at bounding box center [336, 112] width 25 height 25
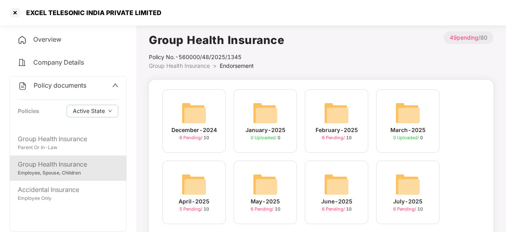
scroll to position [90, 0]
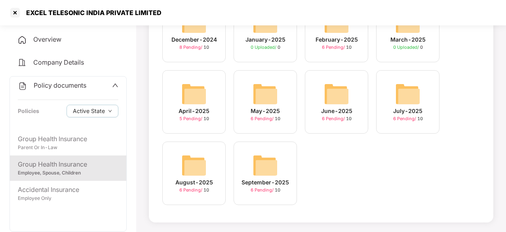
click at [263, 172] on img at bounding box center [265, 165] width 25 height 25
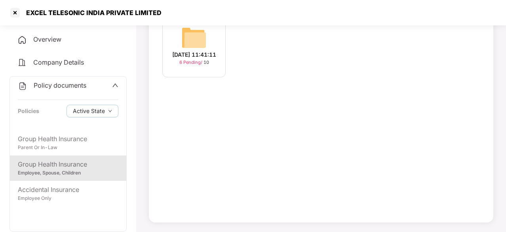
scroll to position [75, 0]
click at [195, 42] on img at bounding box center [193, 37] width 25 height 25
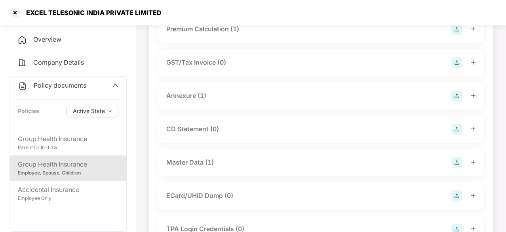
scroll to position [108, 0]
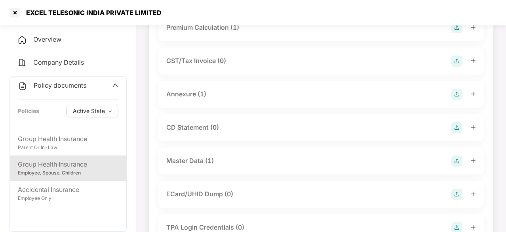
click at [183, 157] on div "Master Data (1)" at bounding box center [190, 161] width 48 height 10
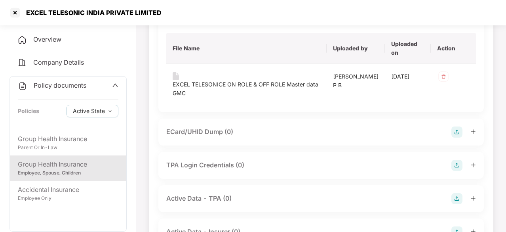
scroll to position [255, 0]
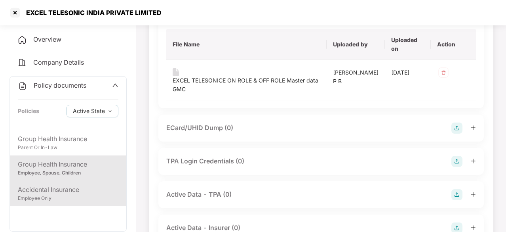
click at [52, 196] on div "Employee Only" at bounding box center [68, 199] width 101 height 8
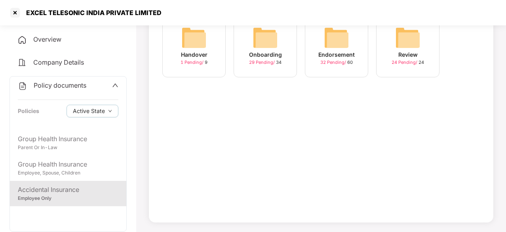
click at [339, 32] on img at bounding box center [336, 37] width 25 height 25
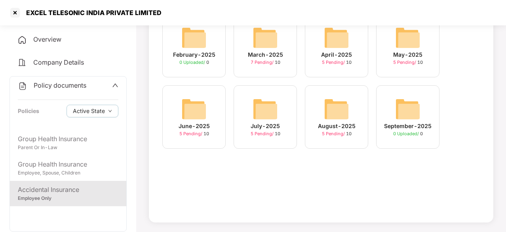
click at [334, 114] on img at bounding box center [336, 108] width 25 height 25
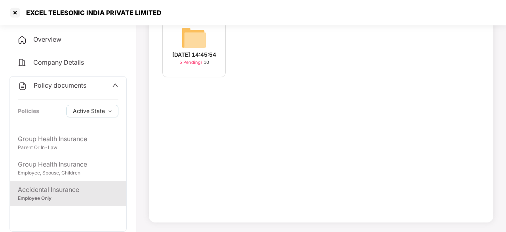
click at [198, 43] on img at bounding box center [193, 37] width 25 height 25
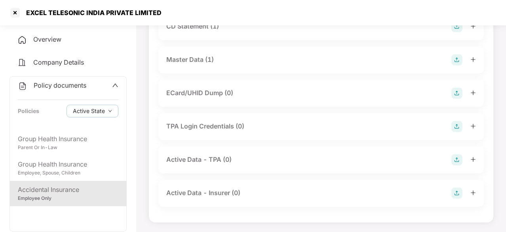
scroll to position [166, 0]
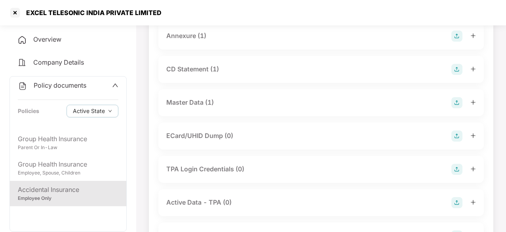
click at [195, 66] on div "CD Statement (1)" at bounding box center [192, 69] width 53 height 10
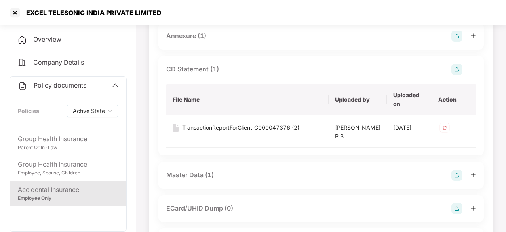
click at [195, 66] on div "CD Statement (1)" at bounding box center [192, 69] width 53 height 10
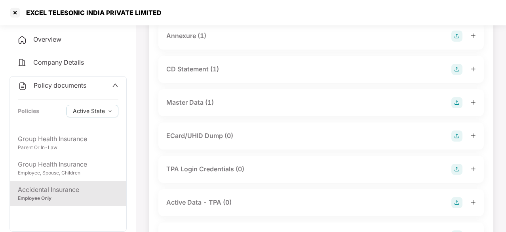
click at [192, 101] on div "Master Data (1)" at bounding box center [190, 102] width 48 height 10
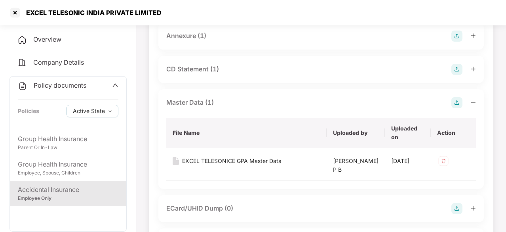
click at [192, 101] on div "Master Data (1)" at bounding box center [190, 102] width 48 height 10
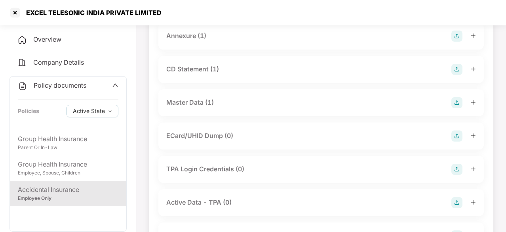
scroll to position [0, 0]
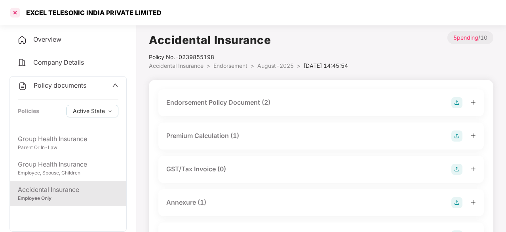
click at [11, 11] on div at bounding box center [15, 12] width 13 height 13
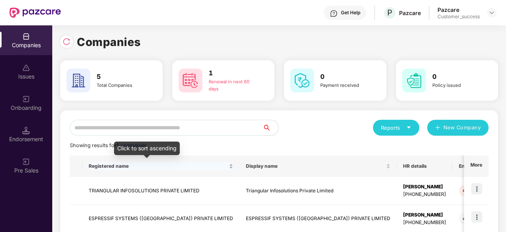
scroll to position [128, 0]
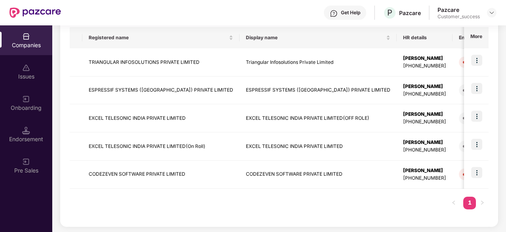
click at [184, 210] on div "Registered name Display name HR details Endorsements Benefits Earliest Renewal …" at bounding box center [279, 122] width 419 height 190
click at [172, 142] on td "EXCEL TELESONIC INDIA PRIVATE LIMITED(On Roll)" at bounding box center [160, 146] width 157 height 28
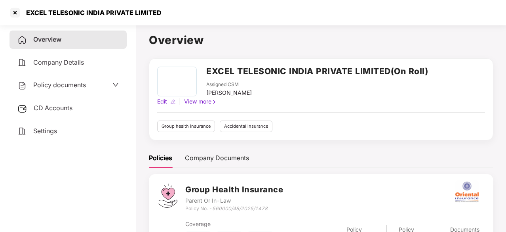
click at [72, 84] on span "Policy documents" at bounding box center [59, 85] width 53 height 8
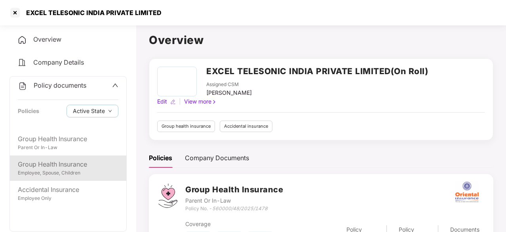
click at [46, 163] on div "Group Health Insurance" at bounding box center [68, 164] width 101 height 10
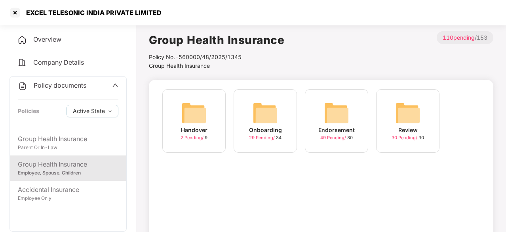
click at [336, 120] on img at bounding box center [336, 112] width 25 height 25
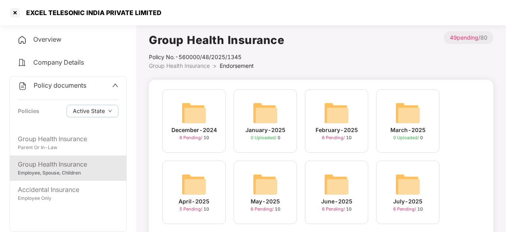
click at [194, 116] on img at bounding box center [193, 112] width 25 height 25
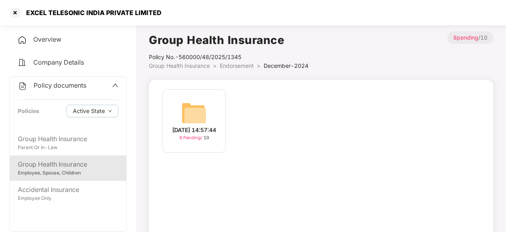
click at [194, 116] on img at bounding box center [193, 112] width 25 height 25
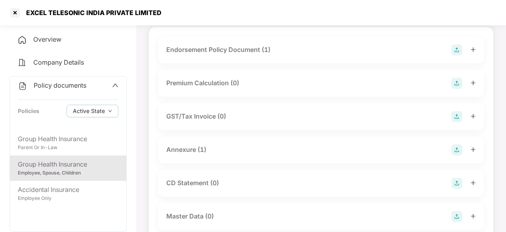
scroll to position [53, 0]
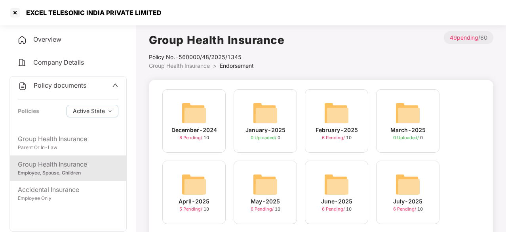
click at [266, 120] on img at bounding box center [265, 112] width 25 height 25
click at [349, 117] on div "February-2025 6 Pending / 10" at bounding box center [336, 120] width 63 height 63
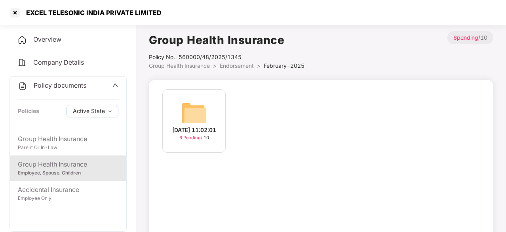
click at [182, 109] on img at bounding box center [193, 112] width 25 height 25
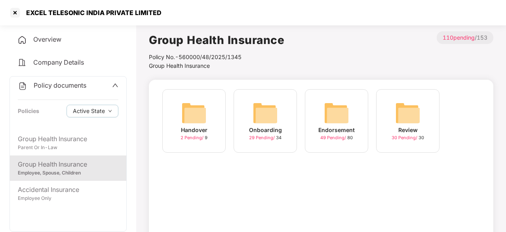
click at [201, 113] on img at bounding box center [193, 112] width 25 height 25
